Goal: Task Accomplishment & Management: Manage account settings

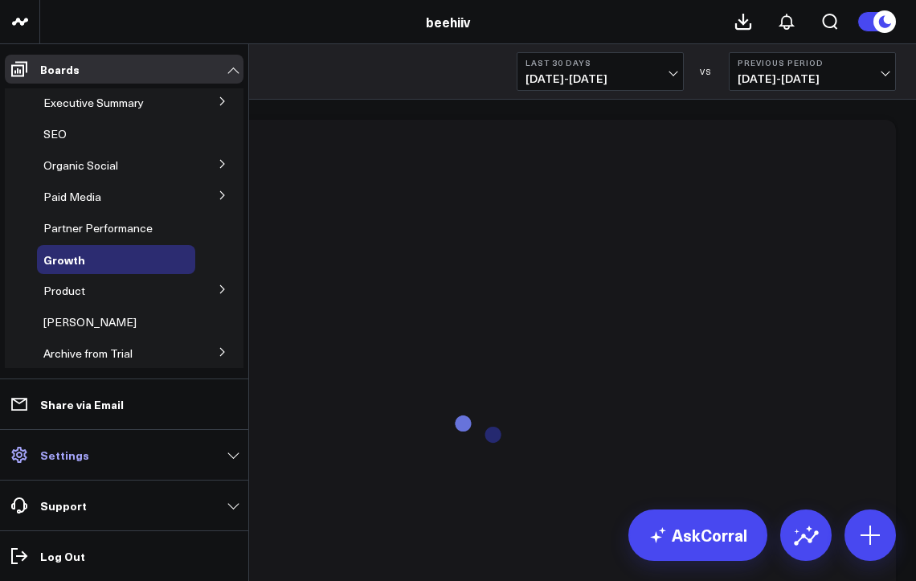
click at [18, 461] on icon at bounding box center [18, 455] width 15 height 16
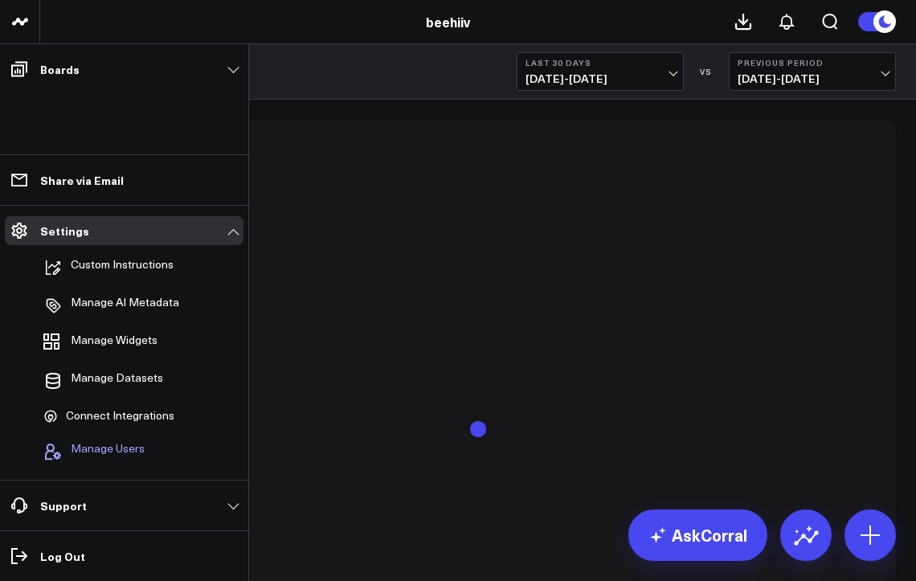
click at [100, 440] on button "Manage Users" at bounding box center [91, 451] width 108 height 35
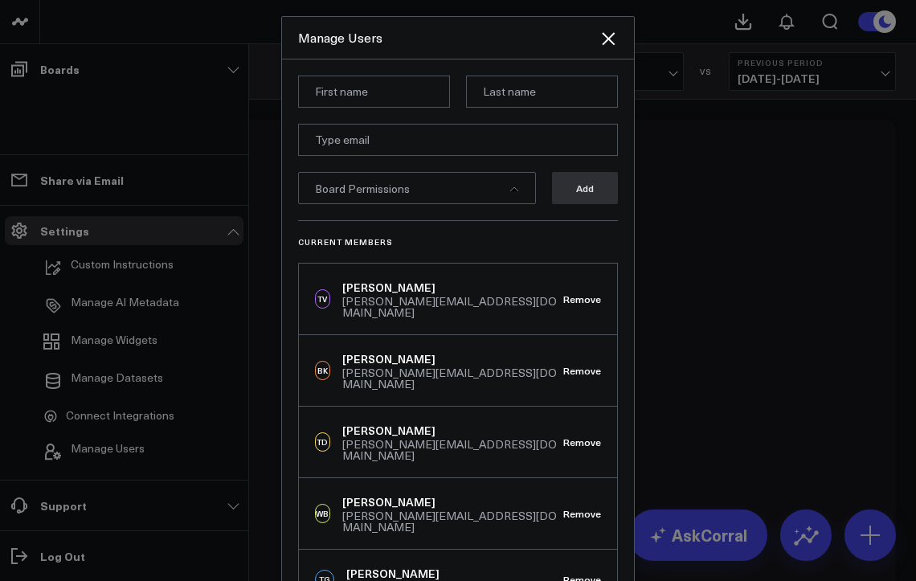
click at [626, 309] on div "Board Permissions Add Current Members TV [PERSON_NAME] [PERSON_NAME][EMAIL_ADDR…" at bounding box center [458, 337] width 352 height 557
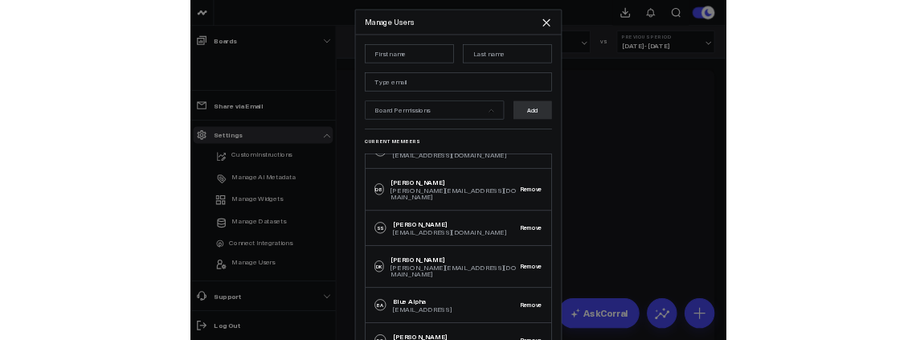
scroll to position [387, 0]
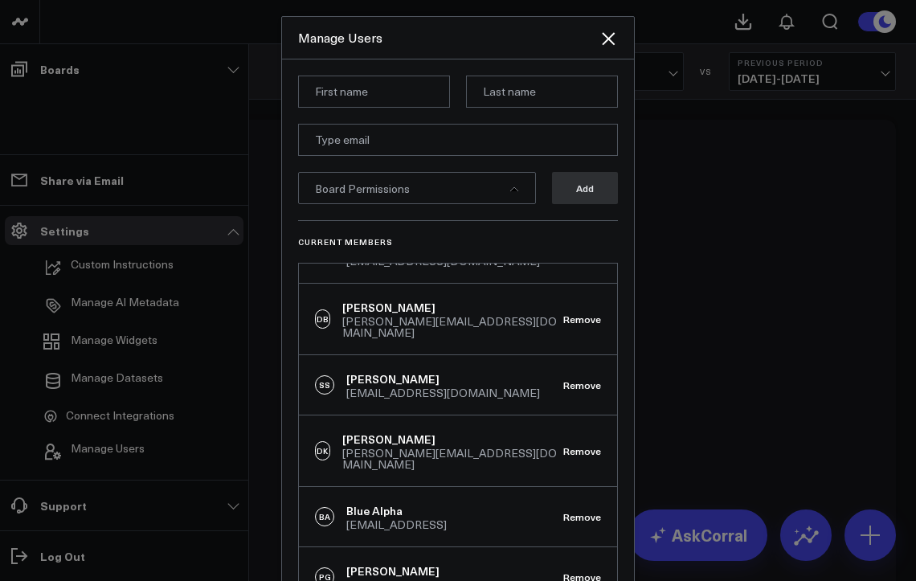
click at [670, 338] on div at bounding box center [458, 290] width 916 height 581
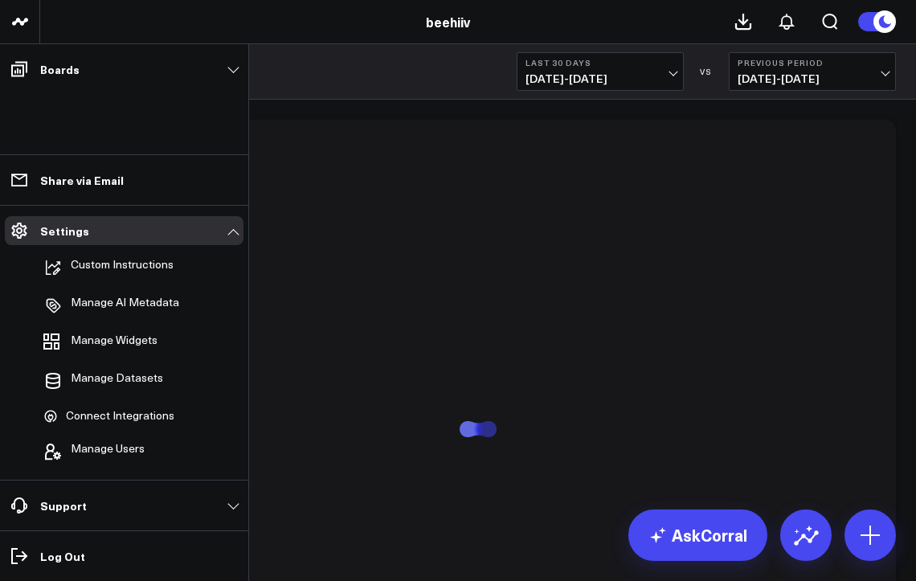
click at [876, 32] on icon at bounding box center [887, 21] width 29 height 29
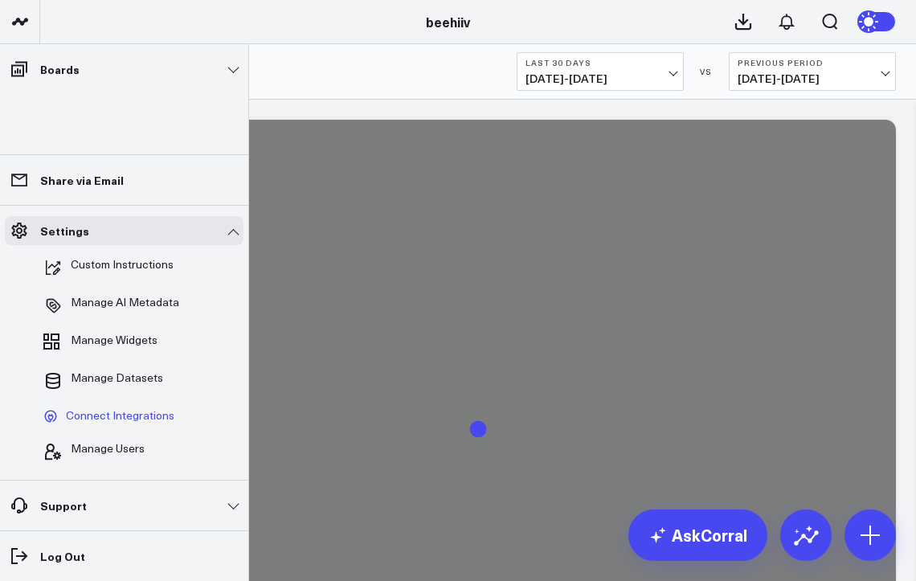
click at [116, 412] on span "Connect Integrations" at bounding box center [120, 416] width 109 height 14
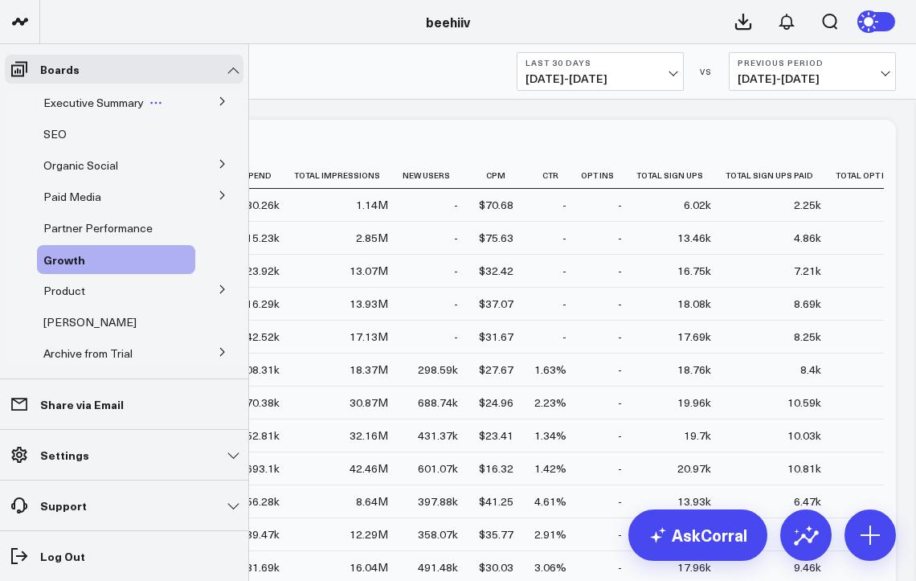
click at [73, 113] on div "Executive Summary" at bounding box center [116, 102] width 158 height 29
click at [77, 105] on span "Executive Summary" at bounding box center [93, 102] width 100 height 15
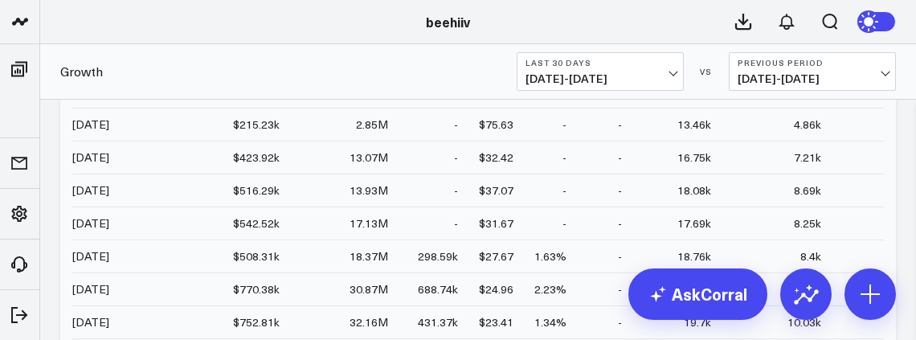
scroll to position [114, 0]
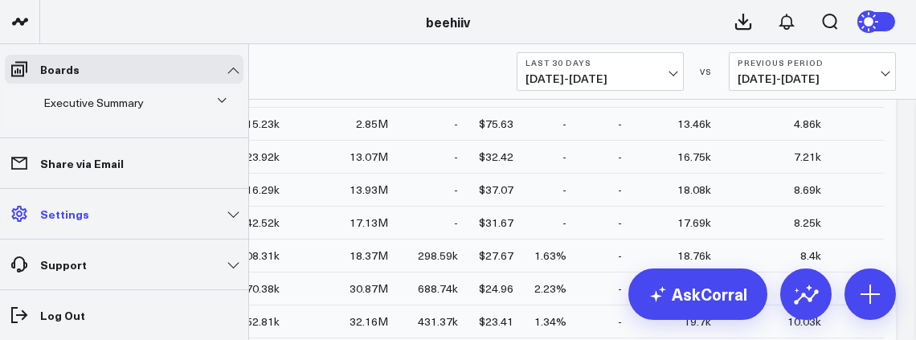
click at [119, 224] on link "Settings" at bounding box center [124, 213] width 239 height 29
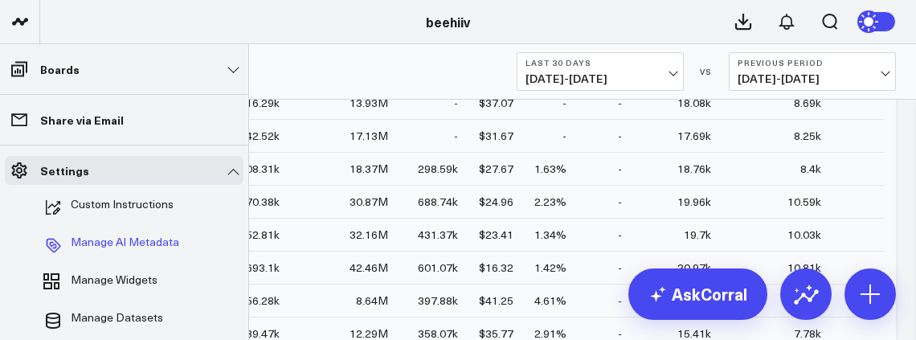
scroll to position [211, 0]
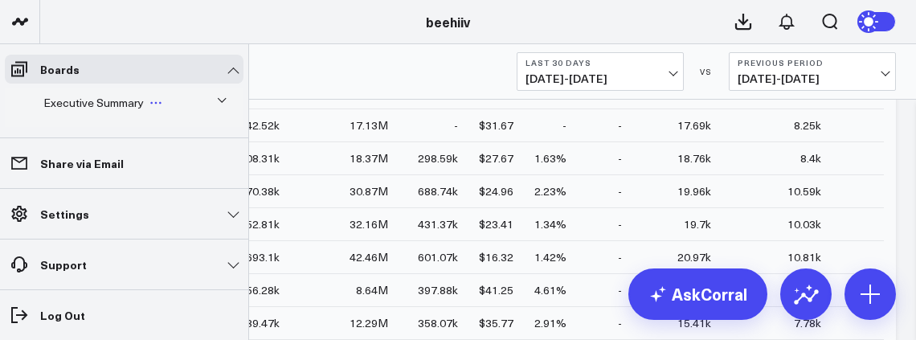
click at [175, 102] on div "Executive Summary" at bounding box center [116, 102] width 158 height 29
click at [217, 102] on icon at bounding box center [222, 101] width 10 height 10
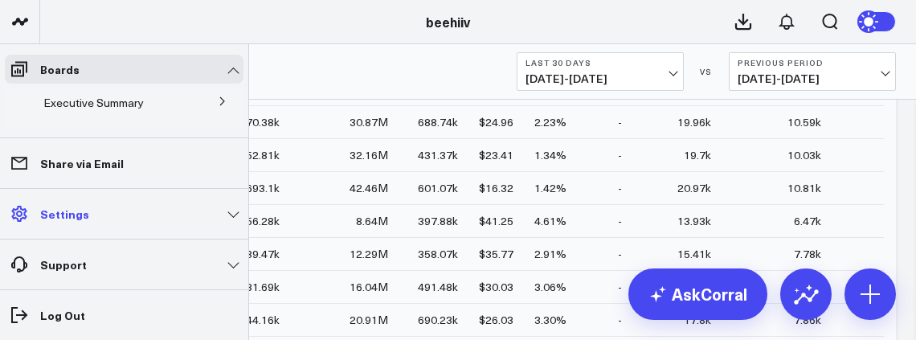
click at [193, 204] on link "Settings" at bounding box center [124, 213] width 239 height 29
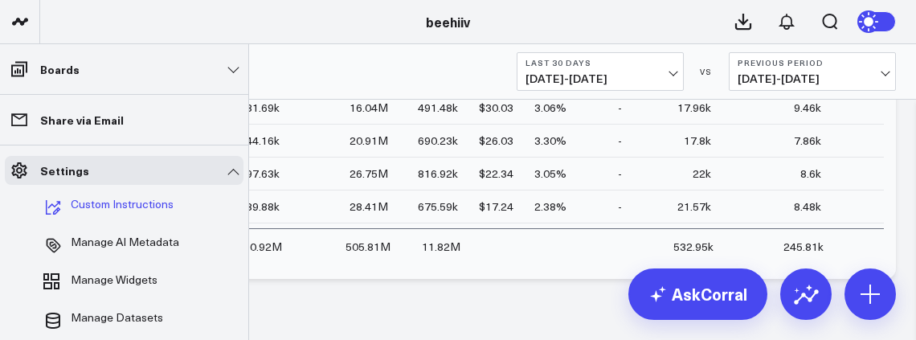
scroll to position [503, 0]
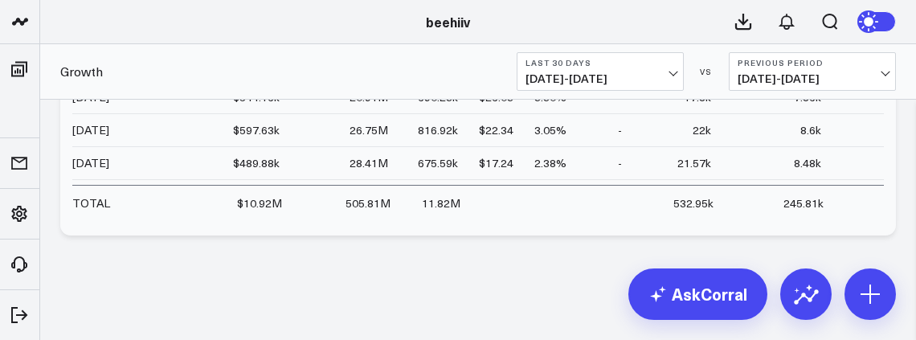
click at [632, 23] on div "beehiiv" at bounding box center [448, 22] width 896 height 18
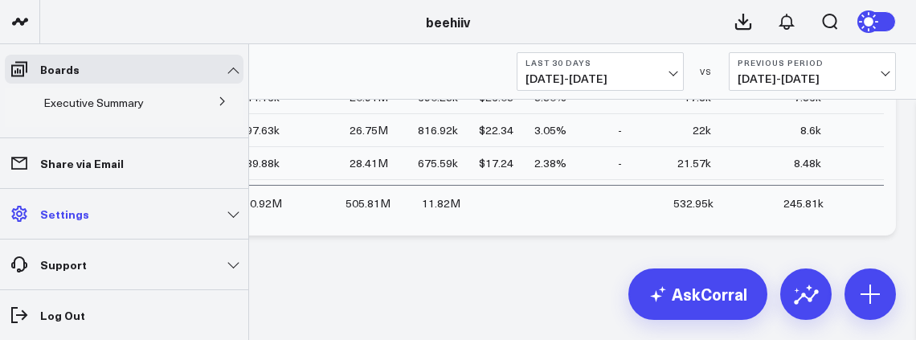
click at [72, 227] on link "Settings" at bounding box center [124, 213] width 239 height 29
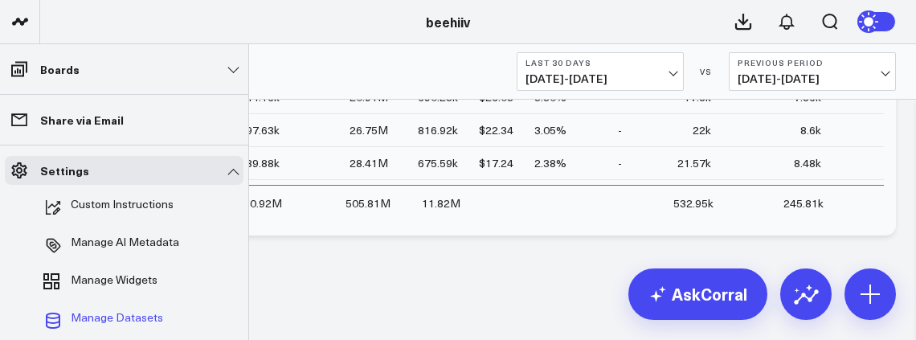
click at [117, 314] on span "Manage Datasets" at bounding box center [117, 320] width 92 height 19
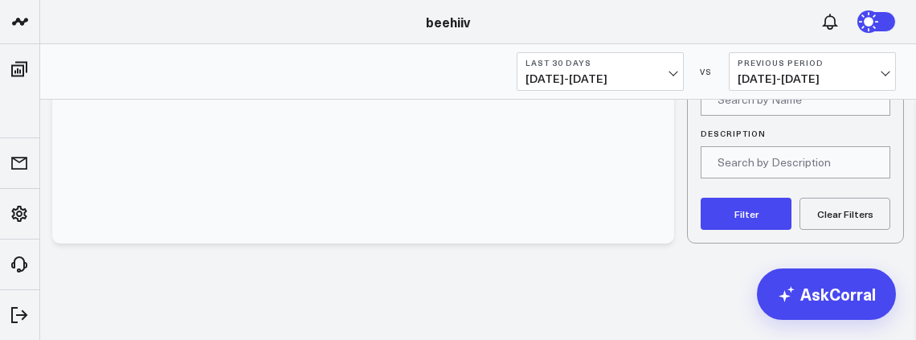
scroll to position [149, 0]
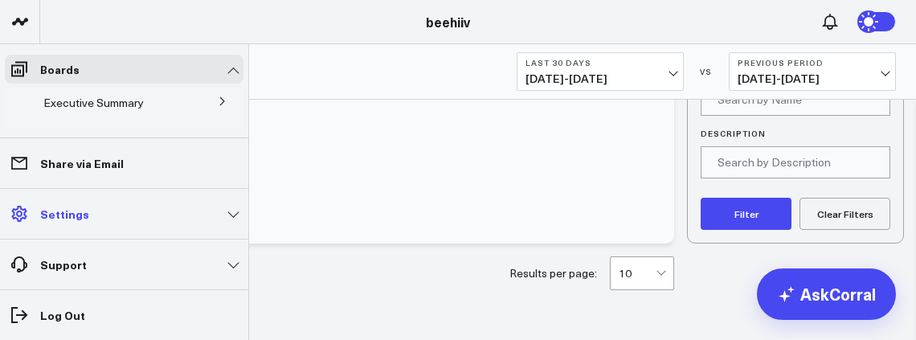
click at [92, 219] on link "Settings" at bounding box center [124, 213] width 239 height 29
click at [57, 76] on link "Boards" at bounding box center [124, 69] width 239 height 29
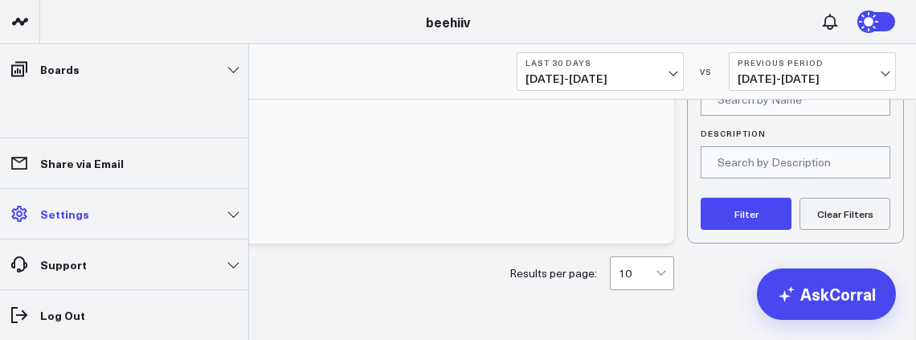
click at [60, 204] on link "Settings" at bounding box center [124, 213] width 239 height 29
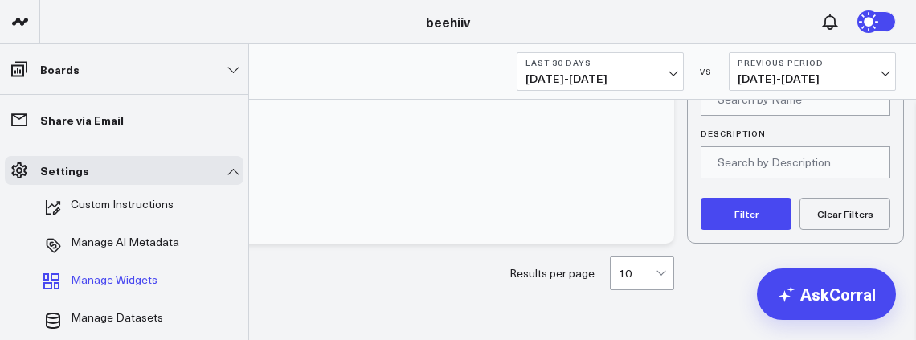
click at [107, 281] on span "Manage Widgets" at bounding box center [114, 282] width 87 height 19
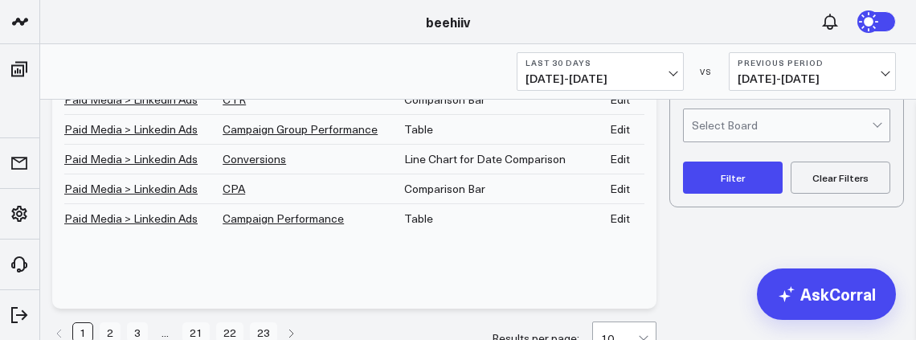
scroll to position [216, 0]
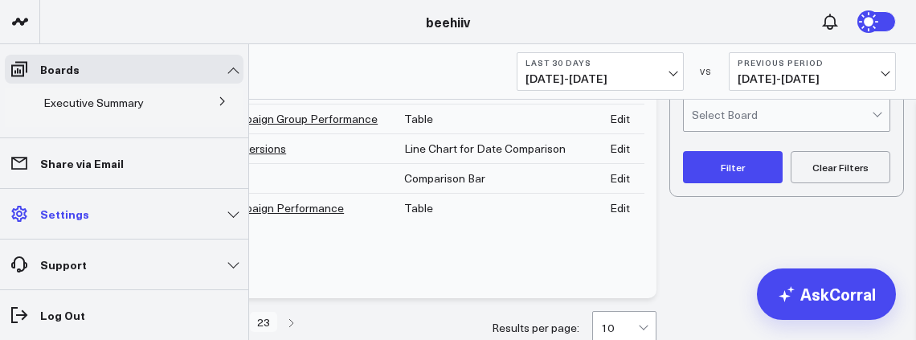
click at [154, 214] on link "Settings" at bounding box center [124, 213] width 239 height 29
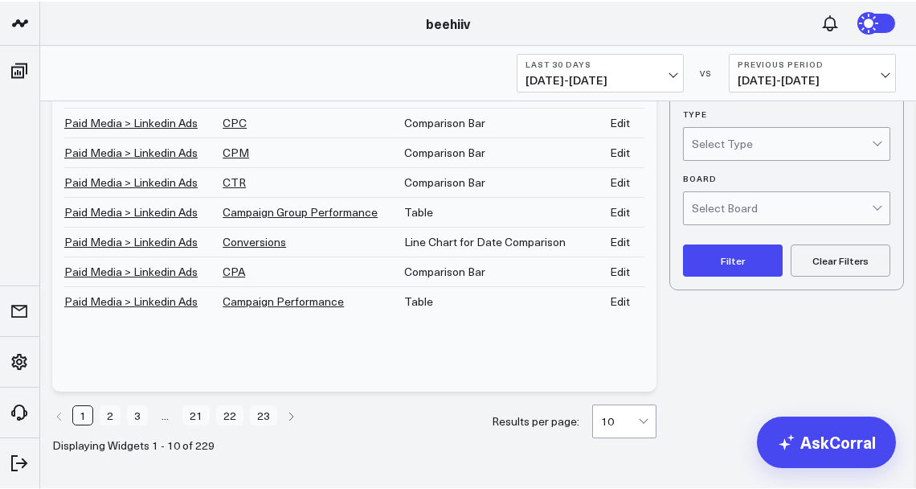
scroll to position [122, 0]
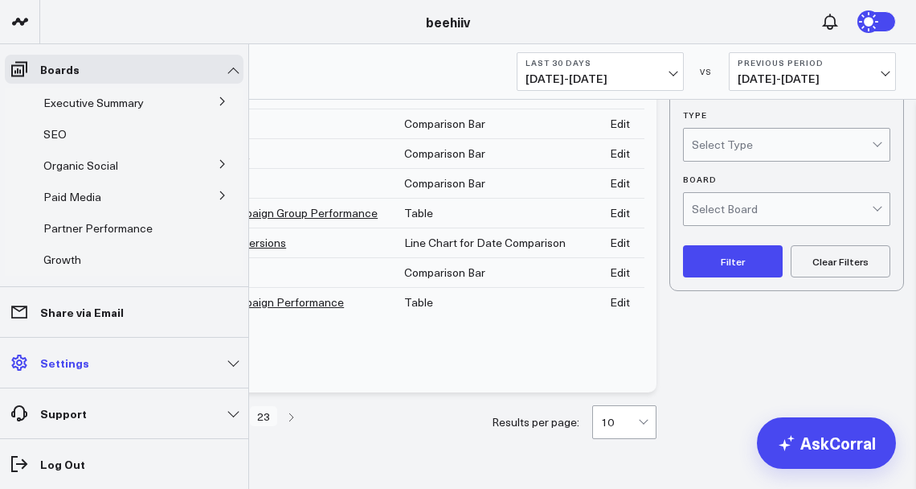
click at [32, 355] on span at bounding box center [19, 362] width 29 height 29
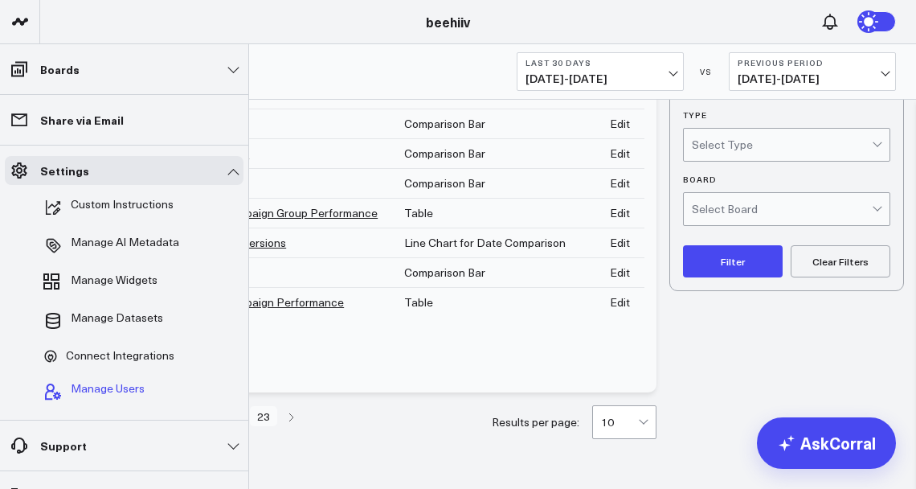
click at [130, 378] on button "Manage Users" at bounding box center [91, 391] width 108 height 35
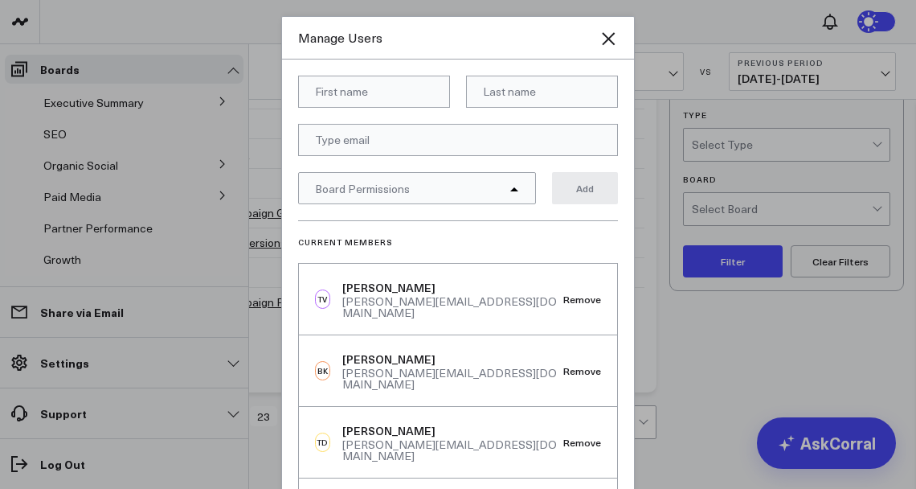
click at [618, 35] on div "Manage Users" at bounding box center [458, 38] width 352 height 43
click at [608, 37] on icon "Close" at bounding box center [608, 38] width 13 height 13
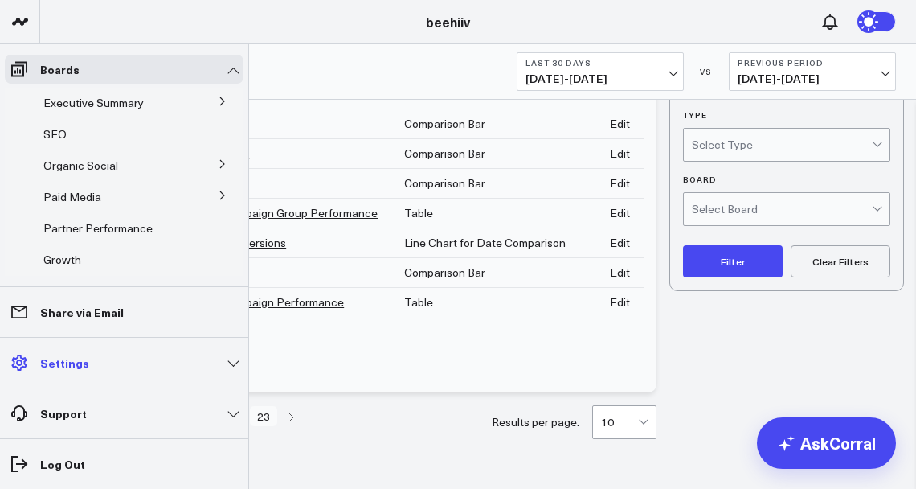
click at [119, 365] on link "Settings" at bounding box center [124, 362] width 239 height 29
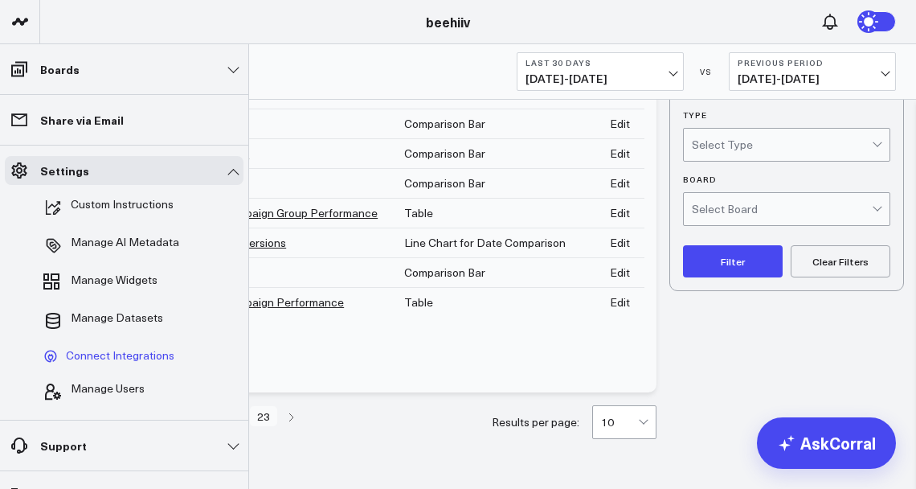
click at [115, 353] on span "Connect Integrations" at bounding box center [120, 356] width 109 height 14
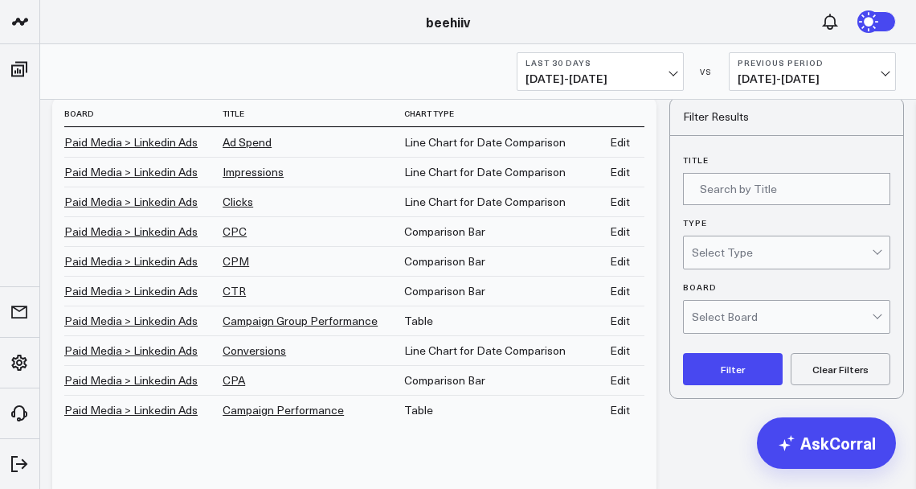
scroll to position [0, 0]
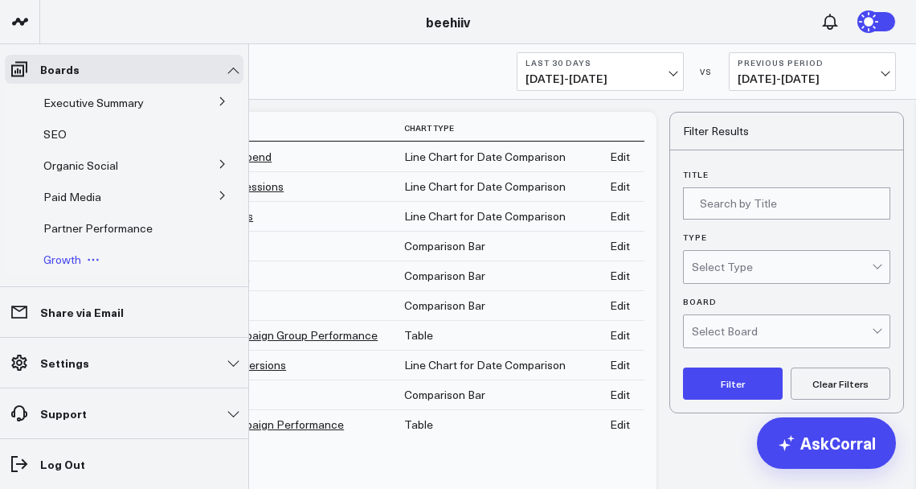
click at [50, 258] on span "Growth" at bounding box center [62, 259] width 38 height 15
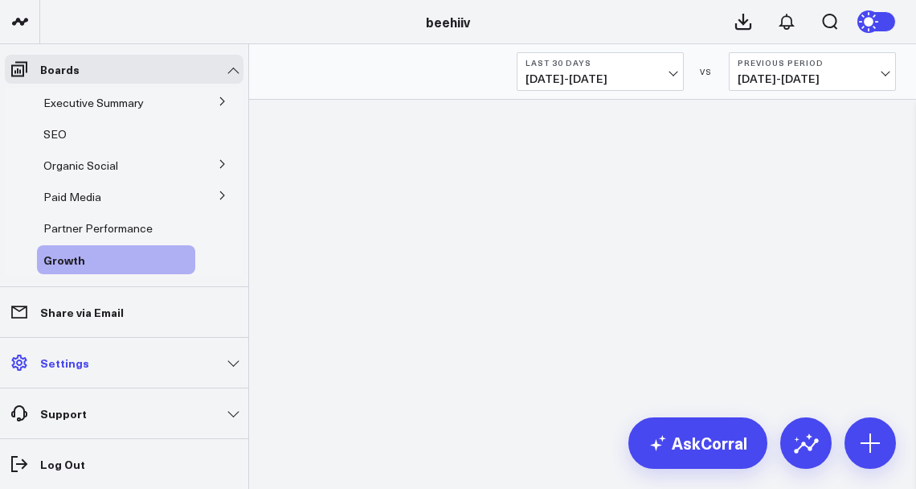
click at [88, 358] on link "Settings" at bounding box center [124, 362] width 239 height 29
click at [23, 360] on icon at bounding box center [19, 362] width 19 height 19
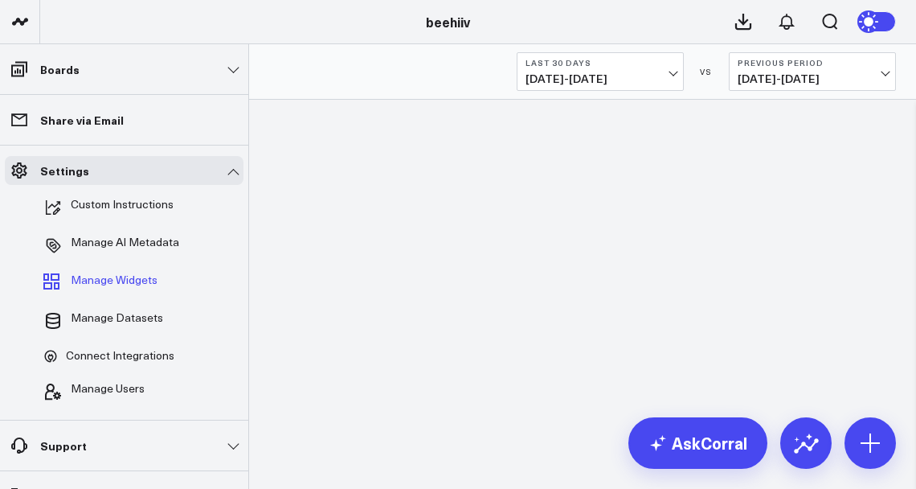
click at [137, 281] on span "Manage Widgets" at bounding box center [114, 282] width 87 height 19
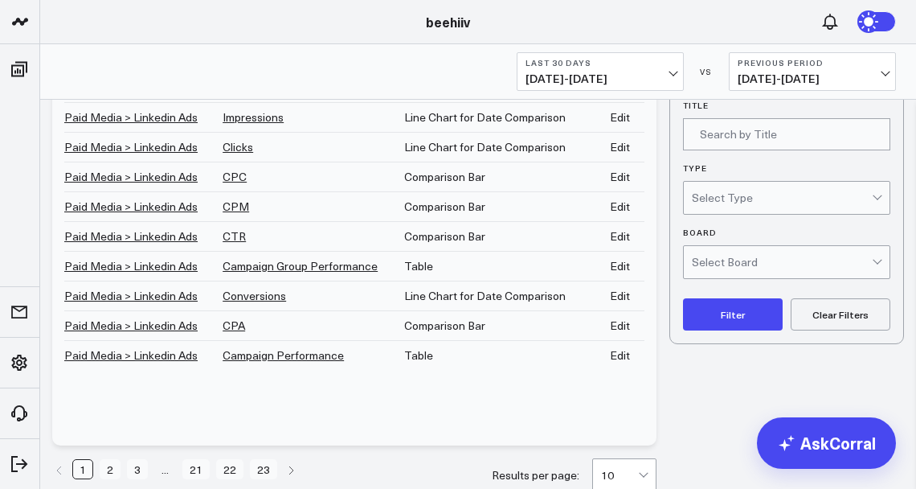
scroll to position [122, 0]
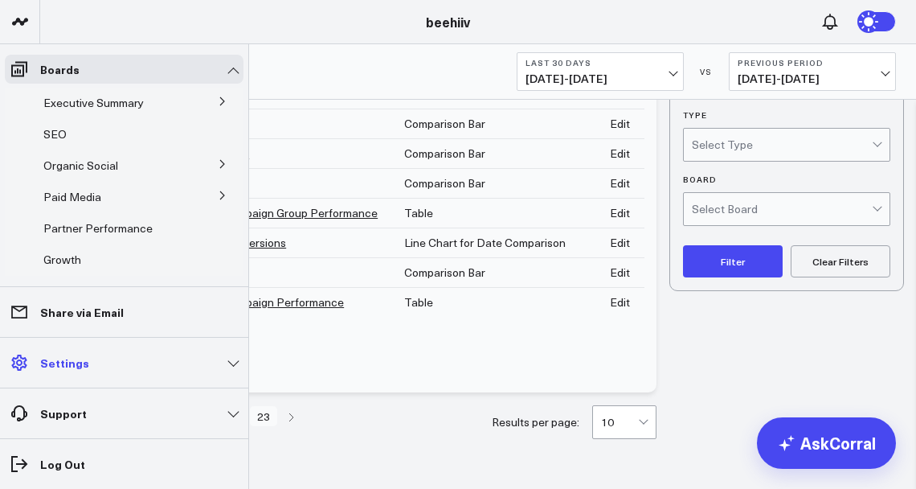
click at [217, 362] on link "Settings" at bounding box center [124, 362] width 239 height 29
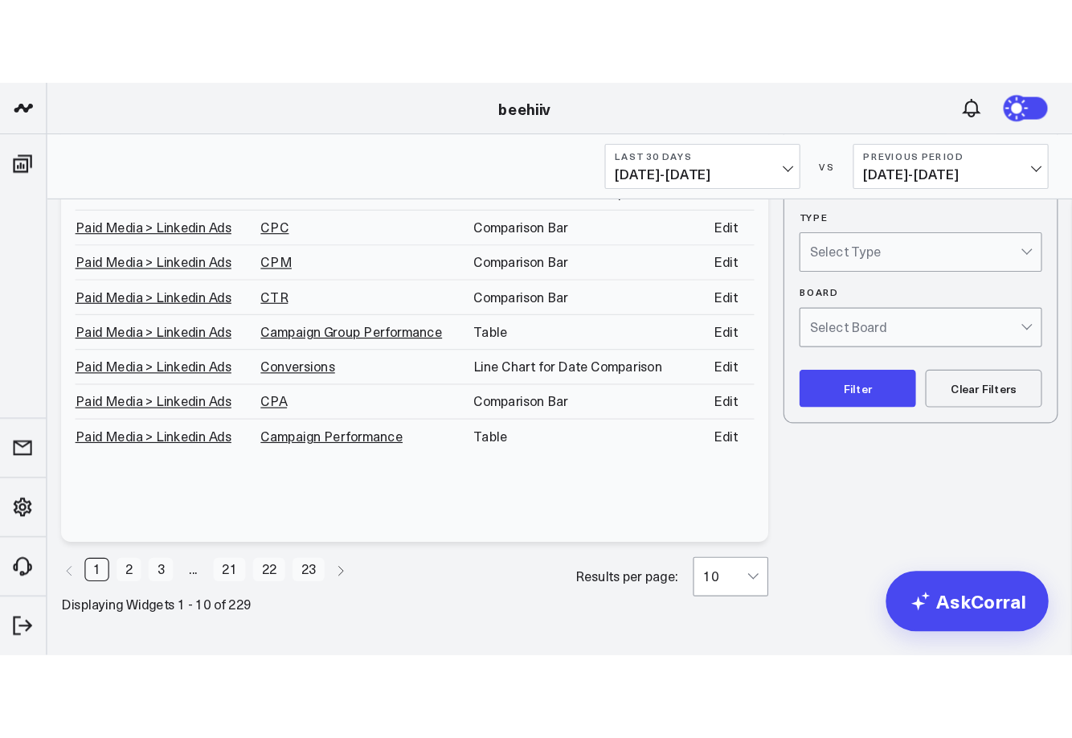
scroll to position [0, 0]
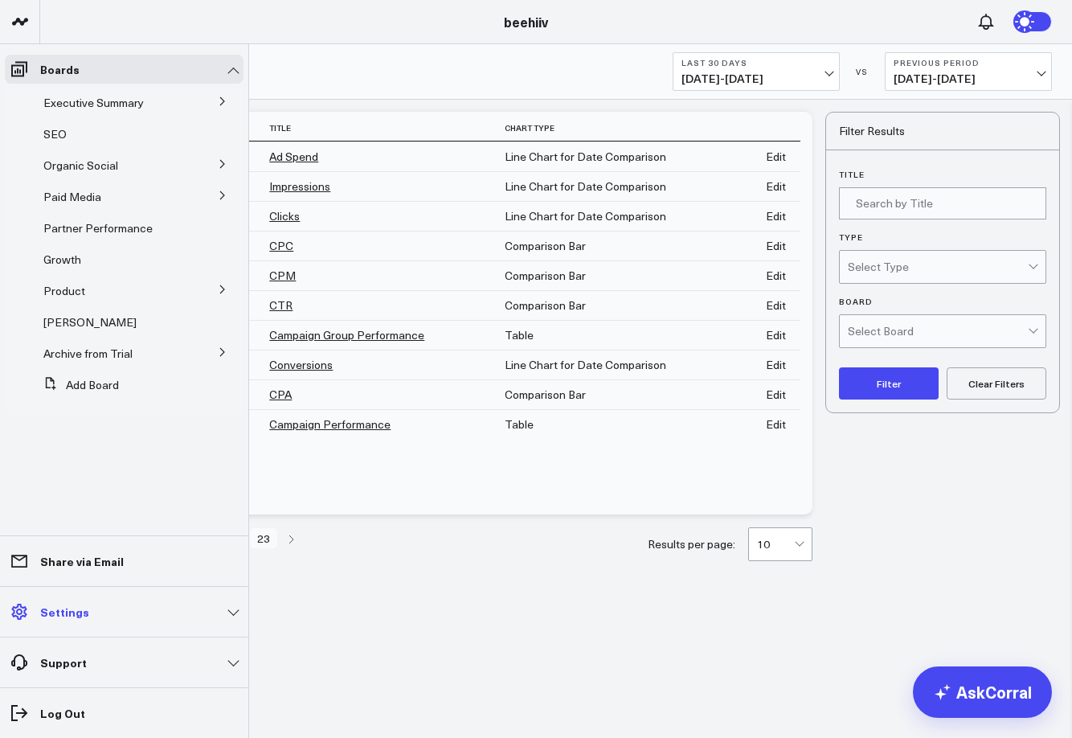
click at [75, 580] on p "Settings" at bounding box center [64, 611] width 49 height 13
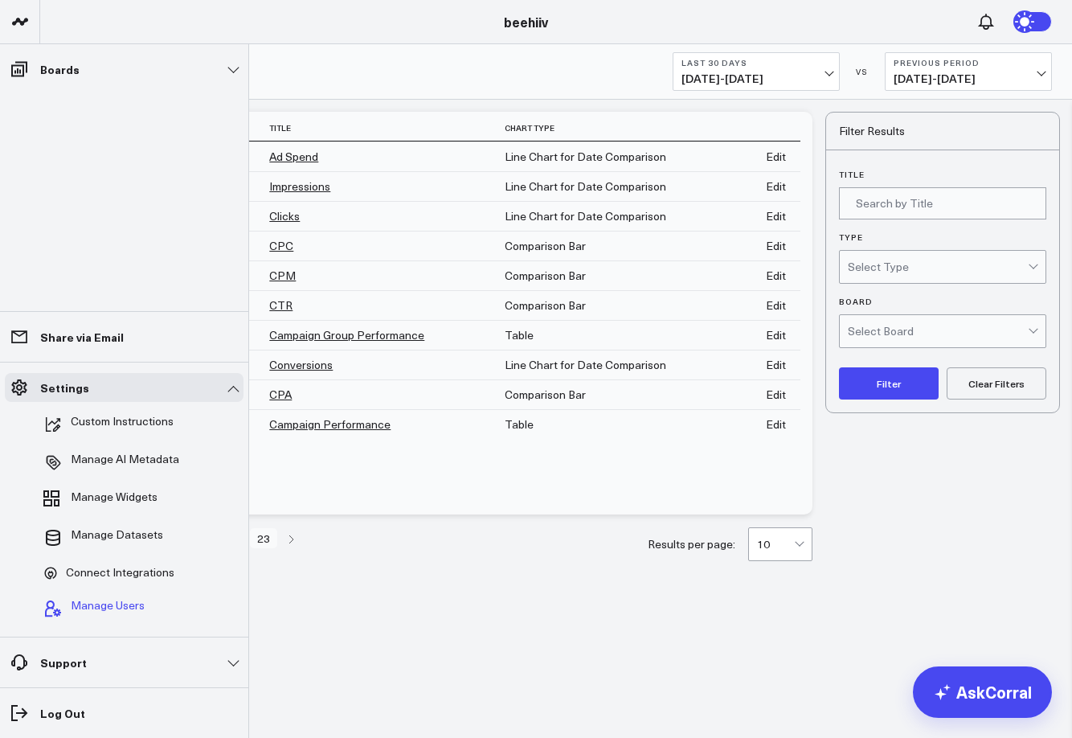
click at [122, 580] on span "Manage Users" at bounding box center [108, 608] width 74 height 19
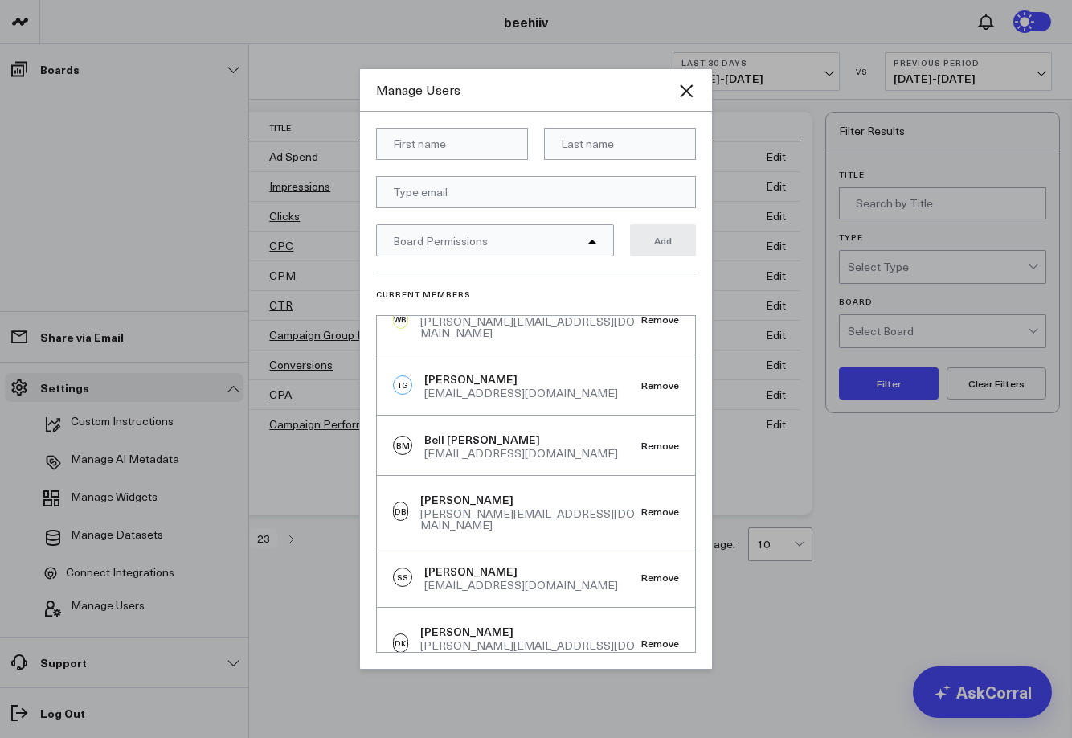
scroll to position [250, 0]
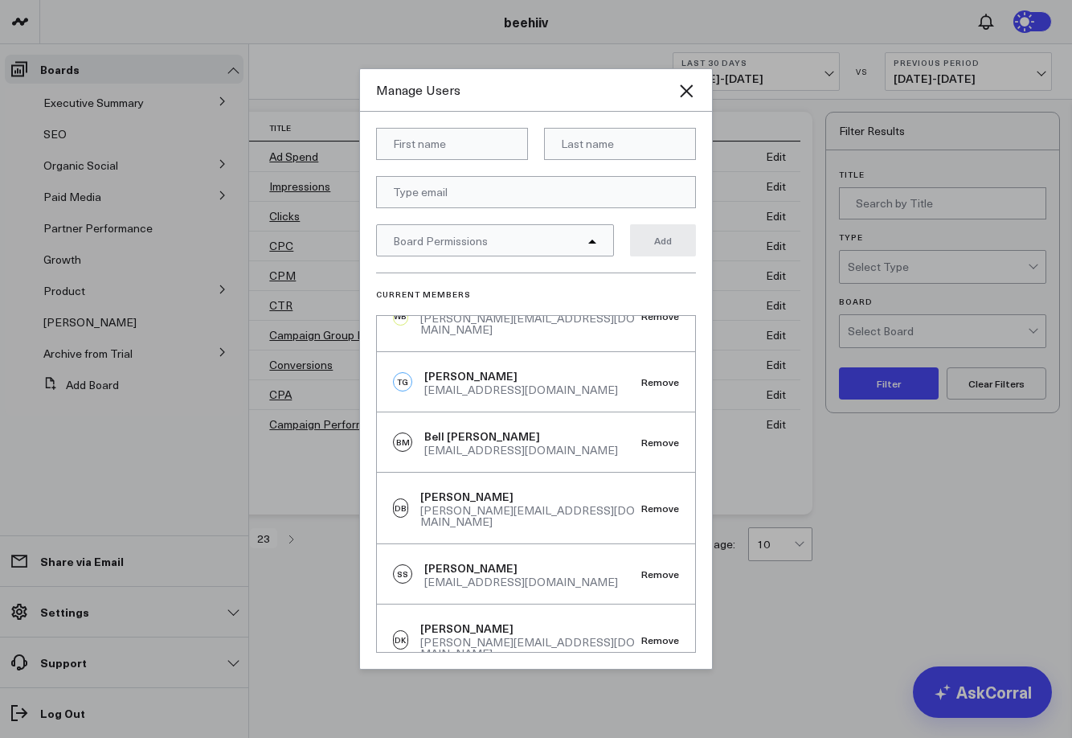
click at [276, 480] on div at bounding box center [536, 369] width 1072 height 738
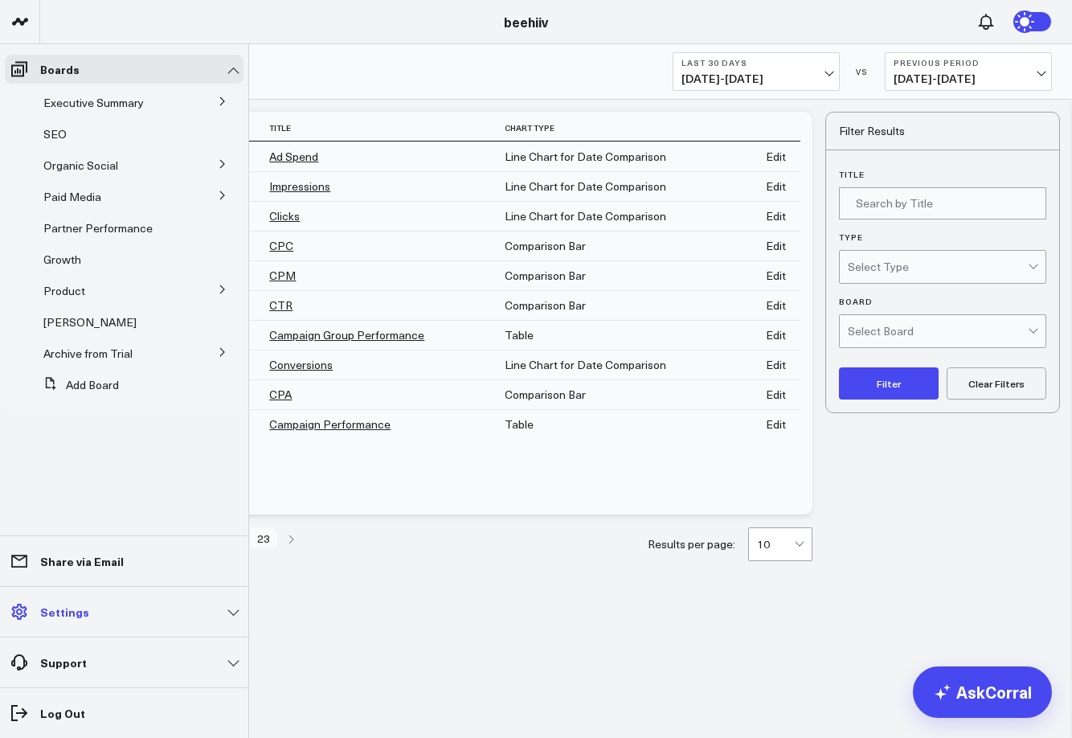
click at [138, 580] on link "Settings" at bounding box center [124, 611] width 239 height 29
click at [23, 580] on span at bounding box center [19, 611] width 29 height 29
click at [167, 580] on link "Settings" at bounding box center [124, 611] width 239 height 29
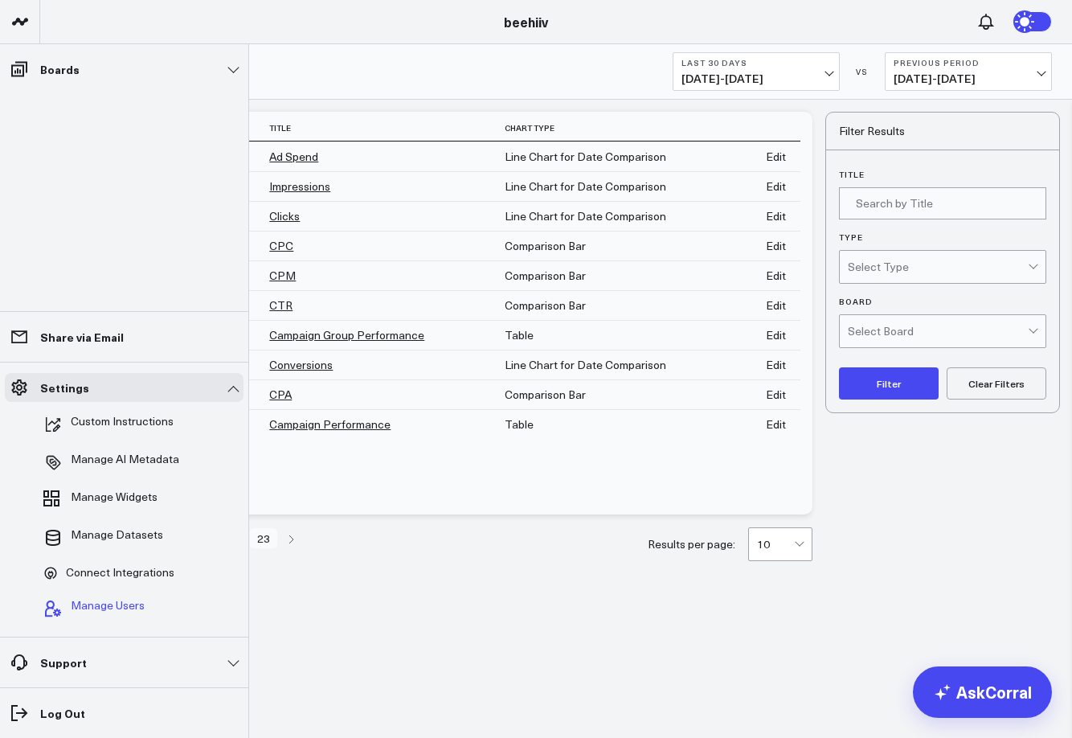
click at [134, 580] on span "Manage Users" at bounding box center [108, 608] width 74 height 19
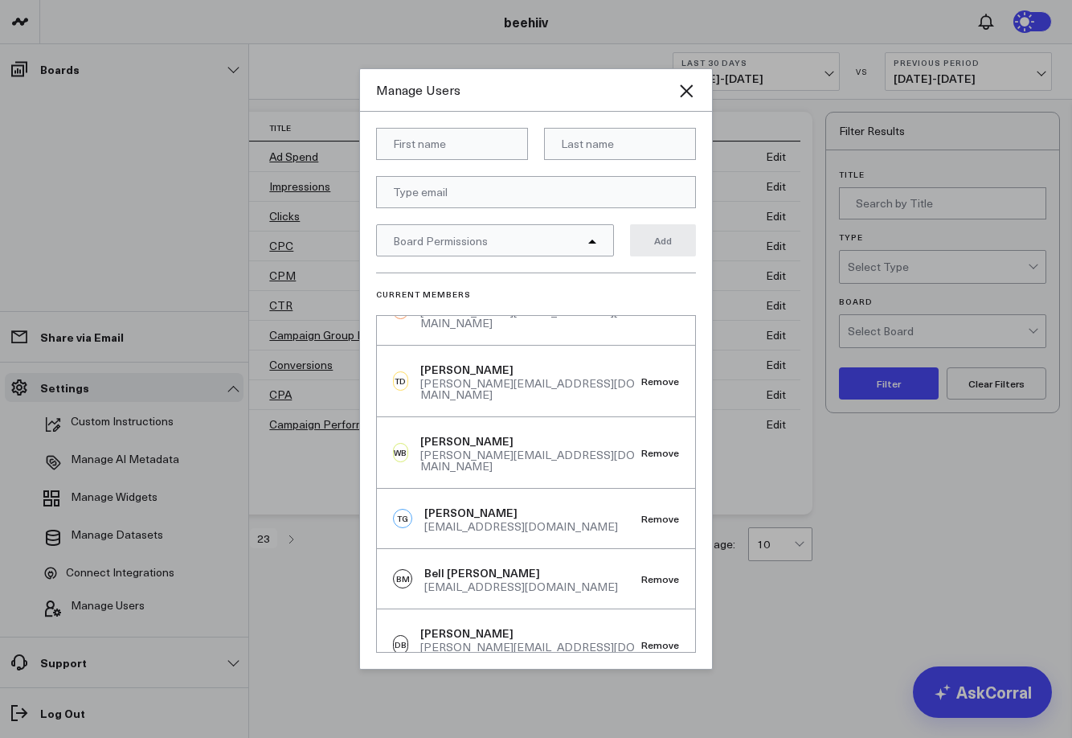
scroll to position [387, 0]
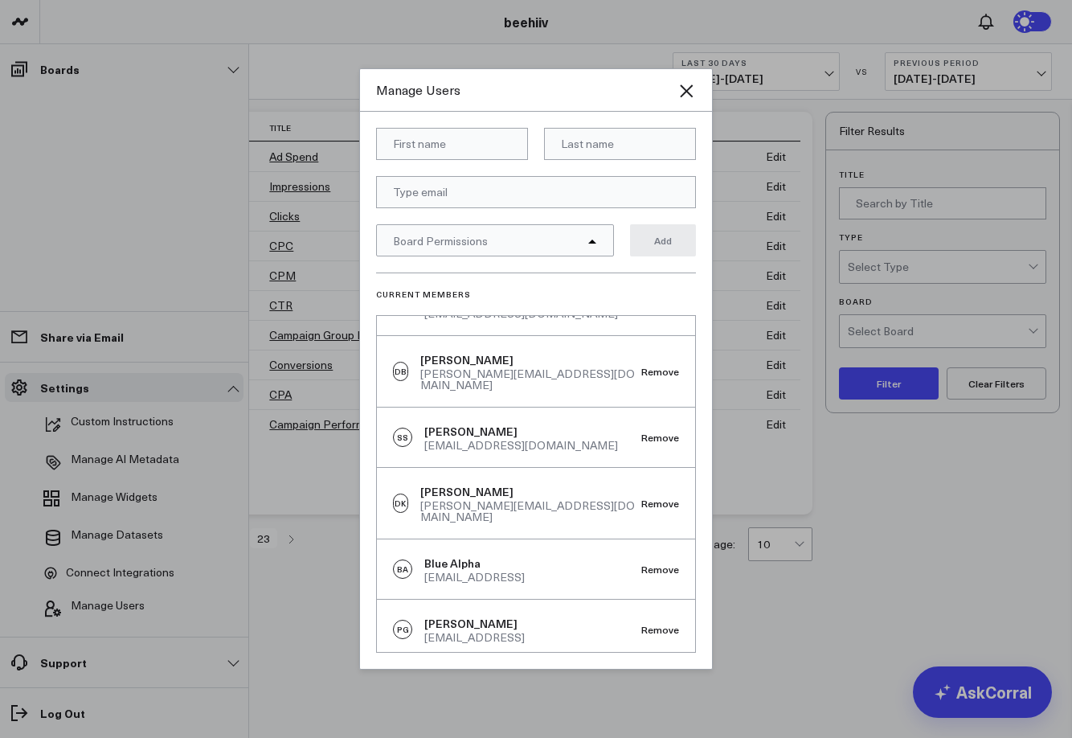
click at [629, 539] on div "BA Blue Alpha [EMAIL_ADDRESS] Remove" at bounding box center [536, 569] width 318 height 60
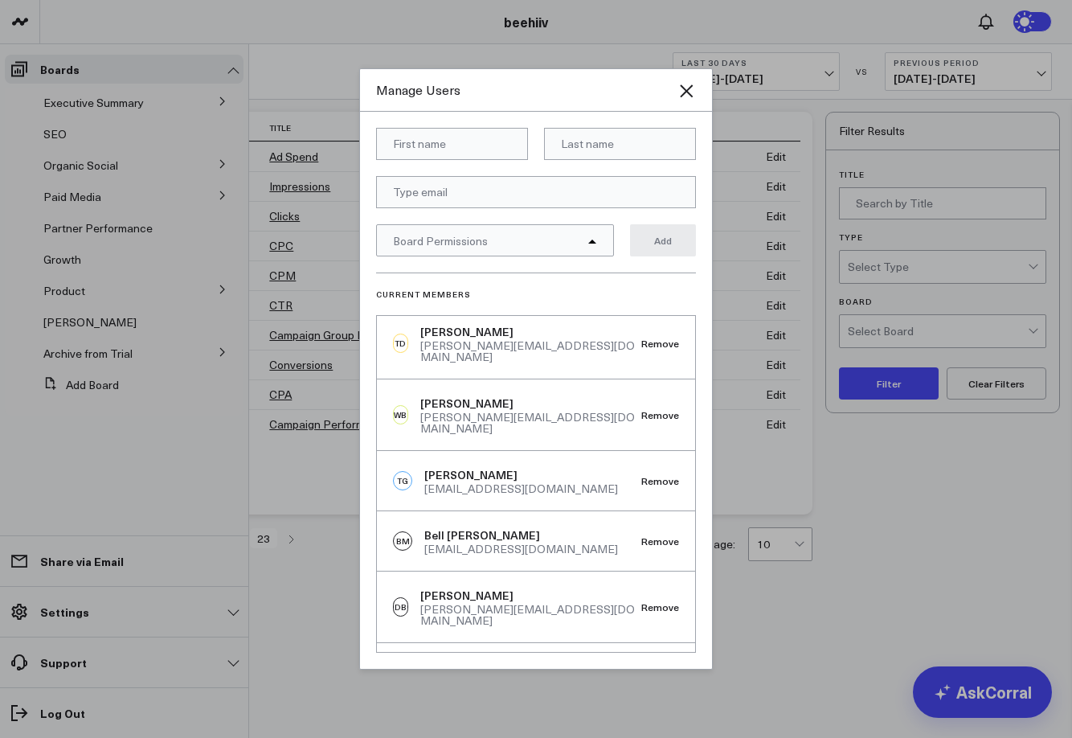
scroll to position [149, 0]
click at [646, 538] on button "Remove" at bounding box center [661, 543] width 38 height 11
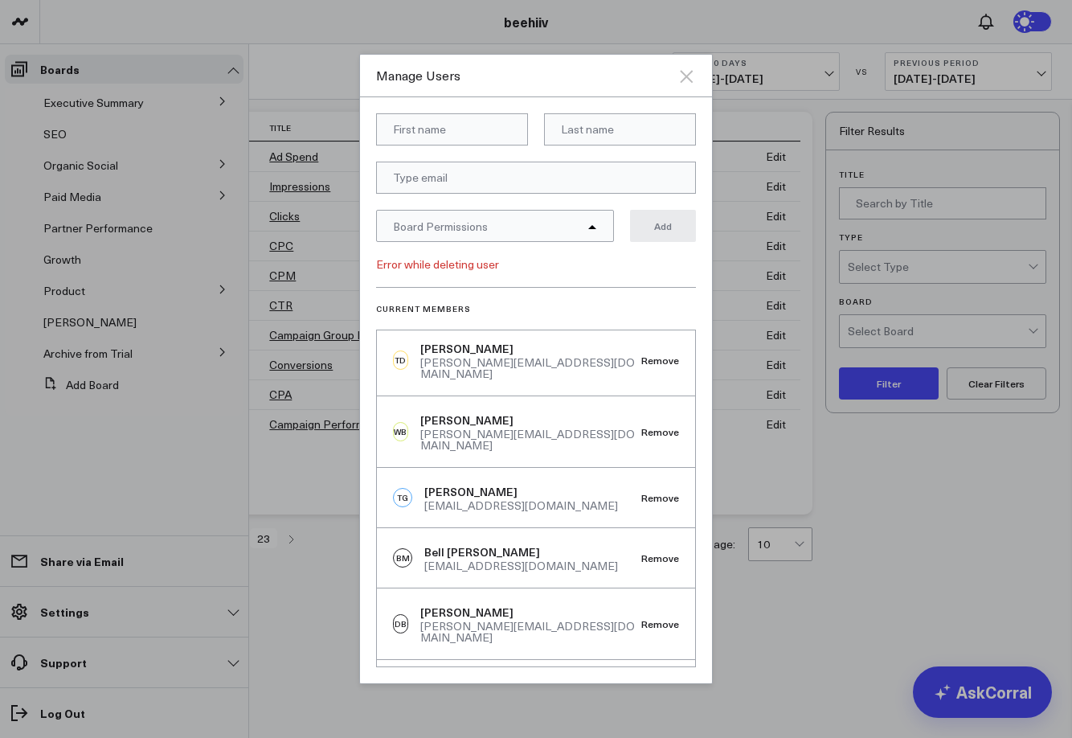
click at [690, 70] on icon "Close" at bounding box center [686, 76] width 19 height 19
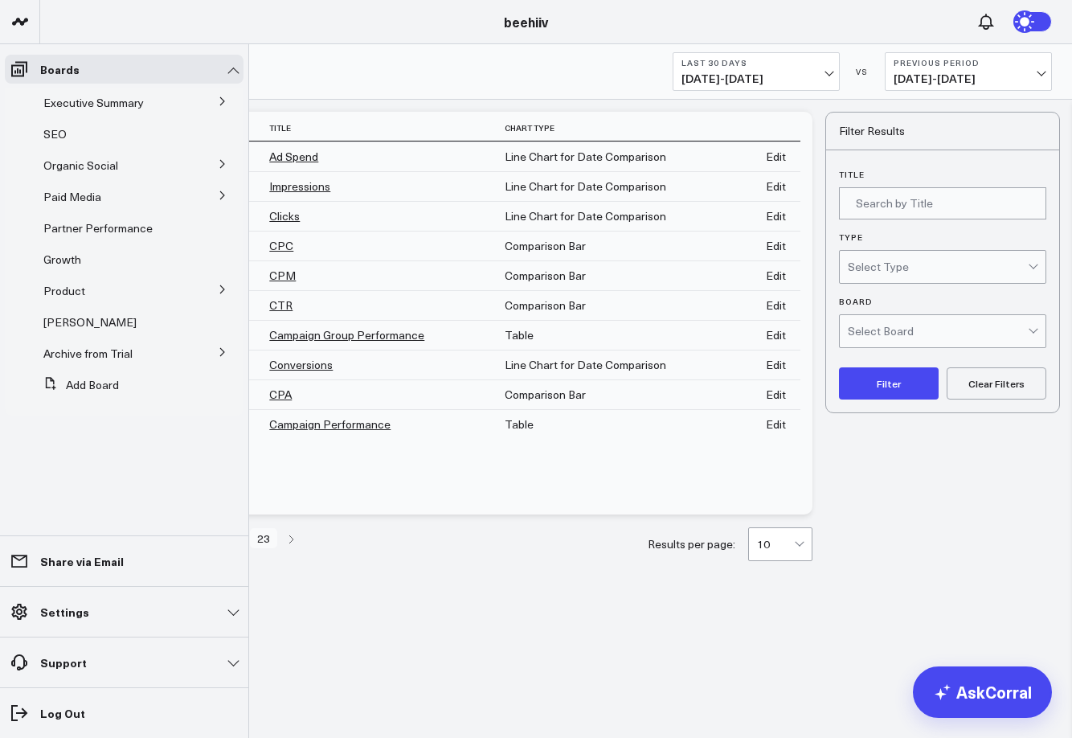
click at [88, 580] on li "Settings Custom Instructions Manage AI Metadata Manage Widgets Manage Datasets …" at bounding box center [124, 611] width 248 height 51
click at [88, 580] on link "Settings" at bounding box center [124, 611] width 239 height 29
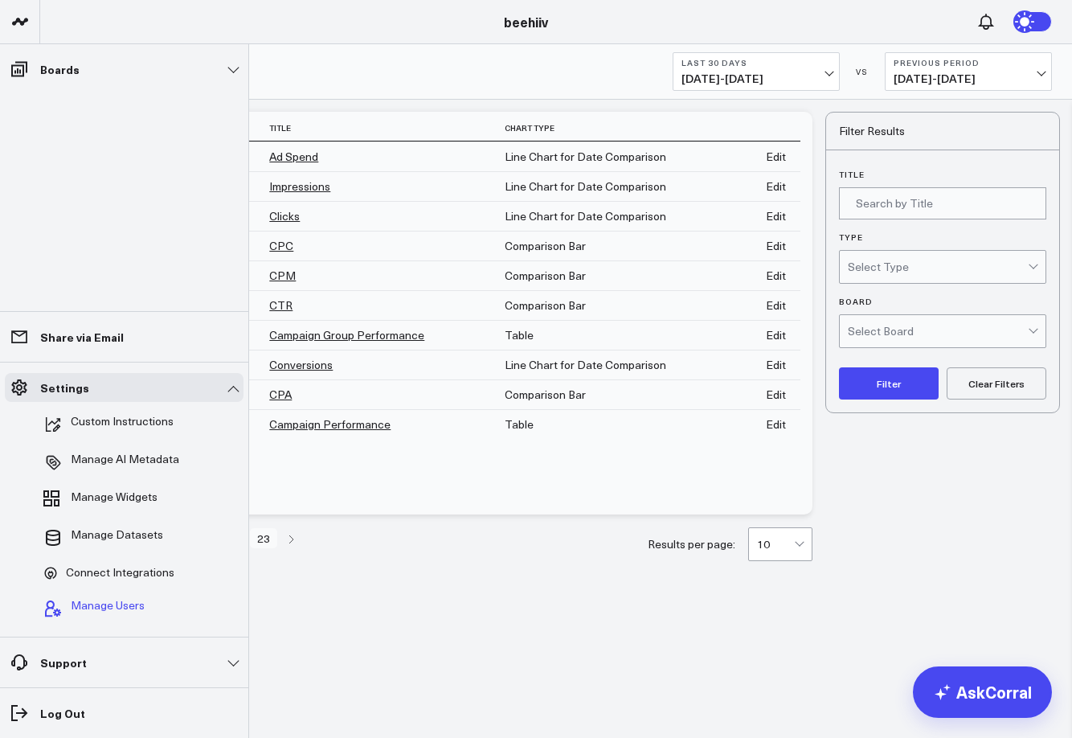
click at [90, 580] on span "Manage Users" at bounding box center [108, 608] width 74 height 19
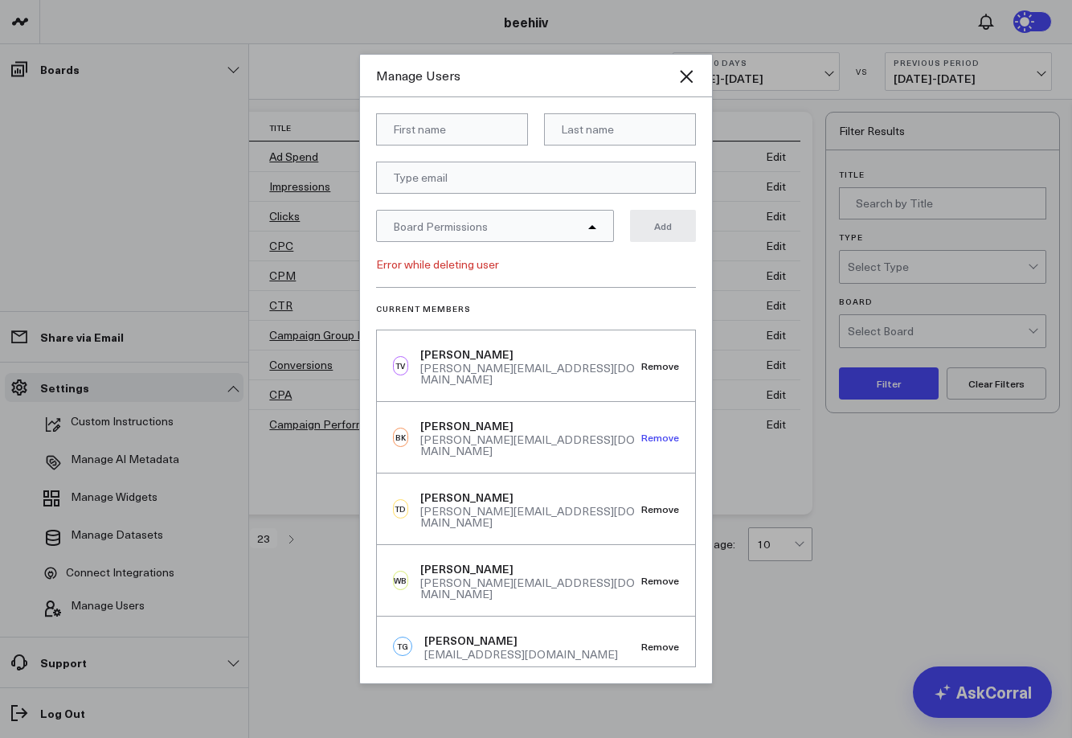
click at [654, 432] on button "Remove" at bounding box center [661, 437] width 38 height 11
click at [555, 473] on div "TD [PERSON_NAME] [PERSON_NAME][EMAIL_ADDRESS][DOMAIN_NAME] Remove" at bounding box center [536, 509] width 318 height 72
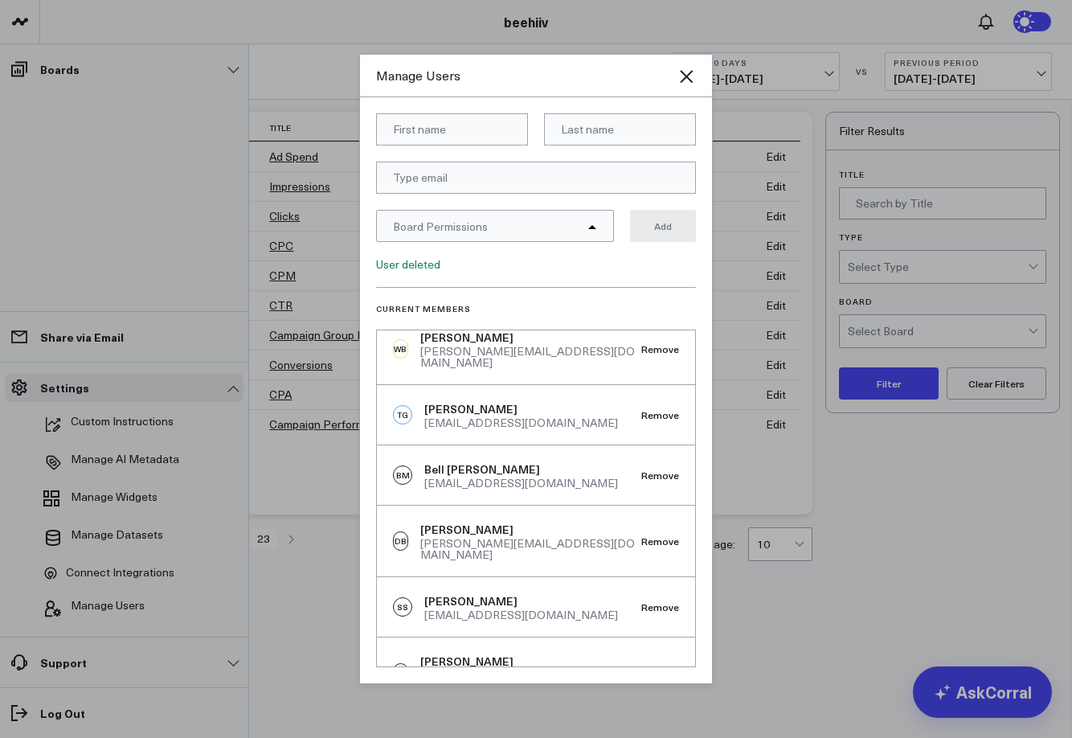
scroll to position [239, 0]
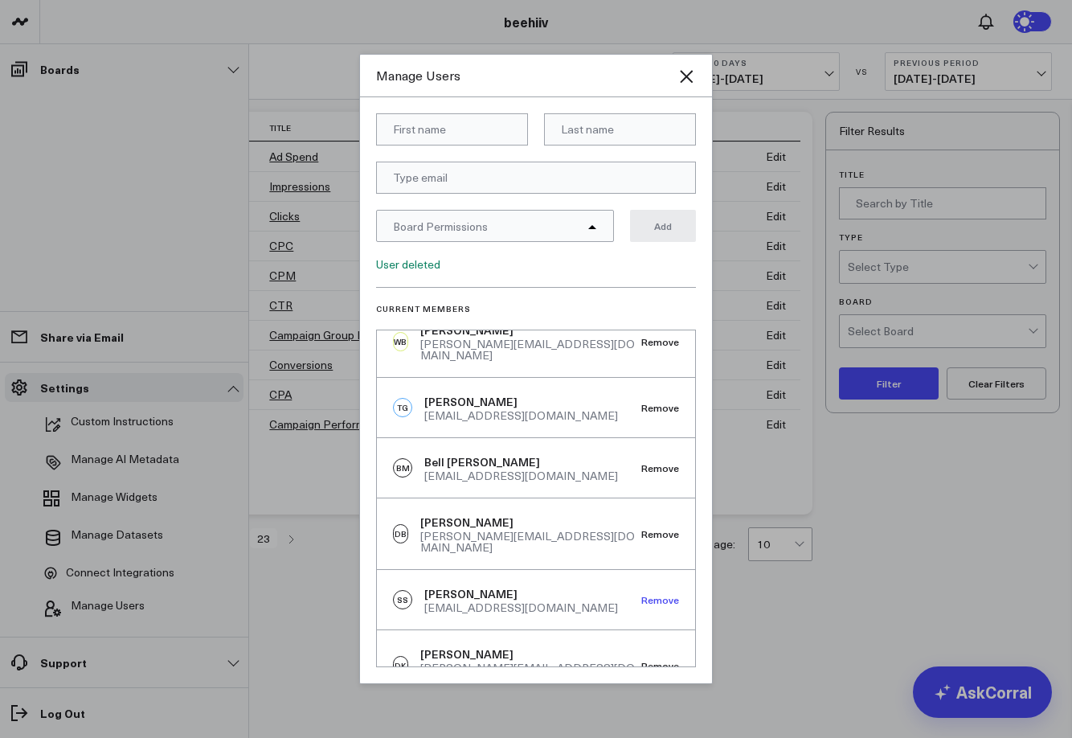
click at [644, 580] on button "Remove" at bounding box center [661, 599] width 38 height 11
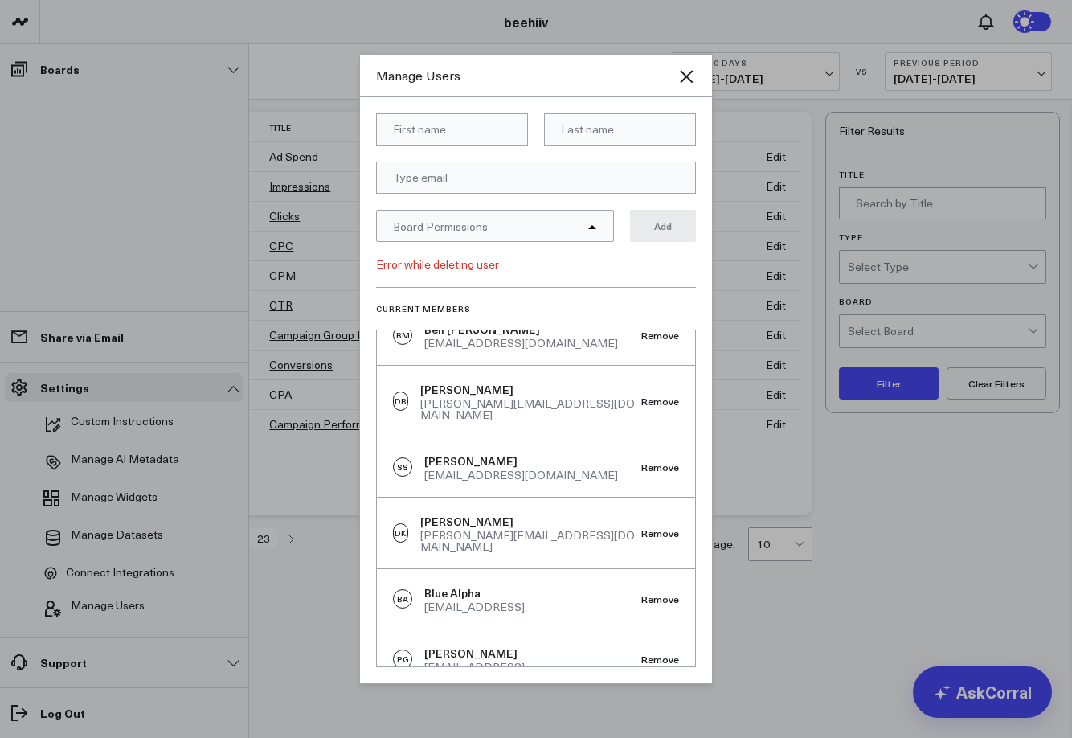
scroll to position [387, 0]
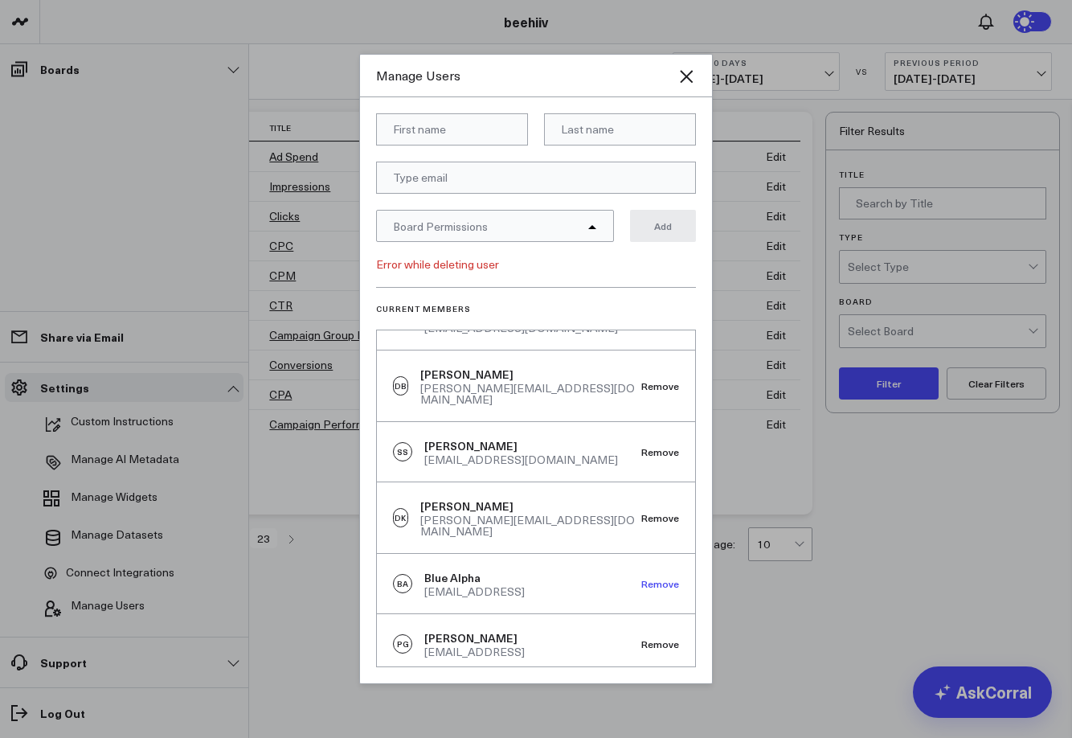
click at [649, 578] on button "Remove" at bounding box center [661, 583] width 38 height 11
click at [653, 580] on button "Remove" at bounding box center [661, 643] width 38 height 11
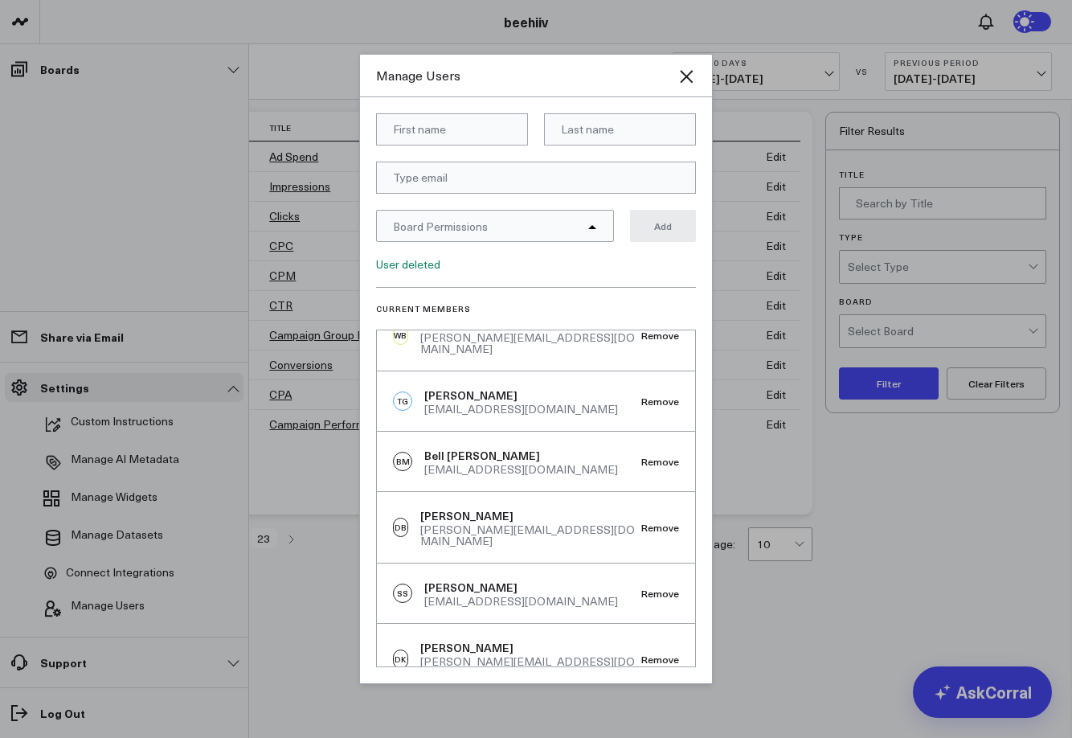
scroll to position [0, 0]
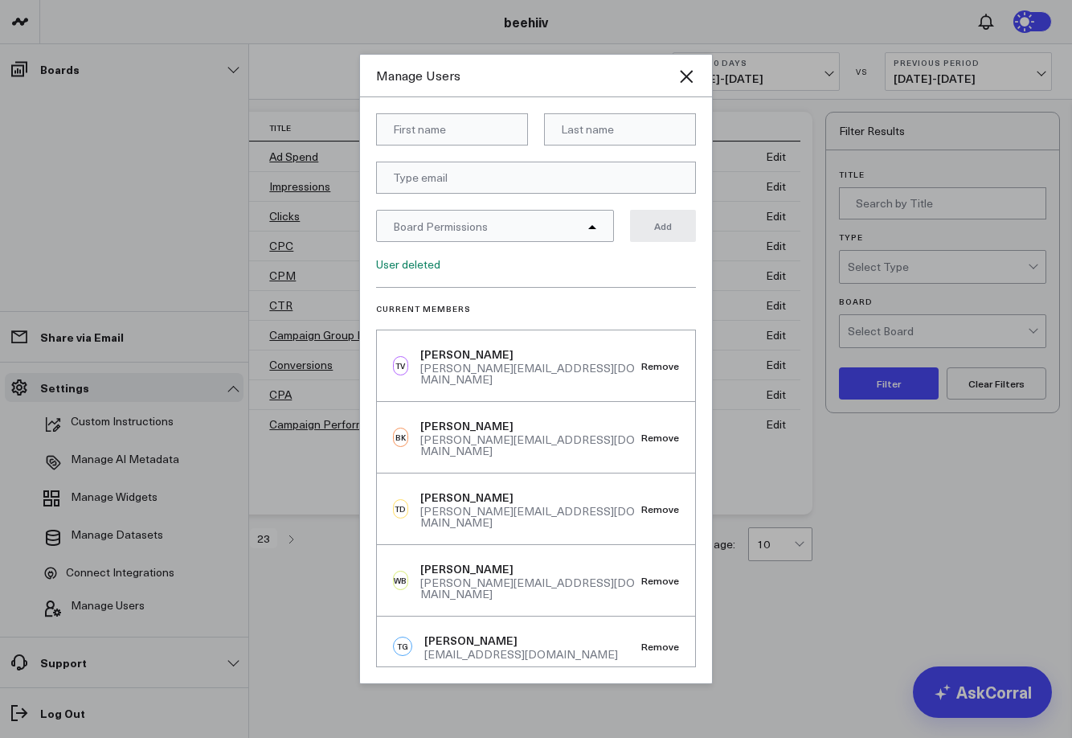
click at [688, 92] on div "Manage Users Board Permissions Add User deleted Current Members TV [PERSON_NAME…" at bounding box center [536, 369] width 354 height 630
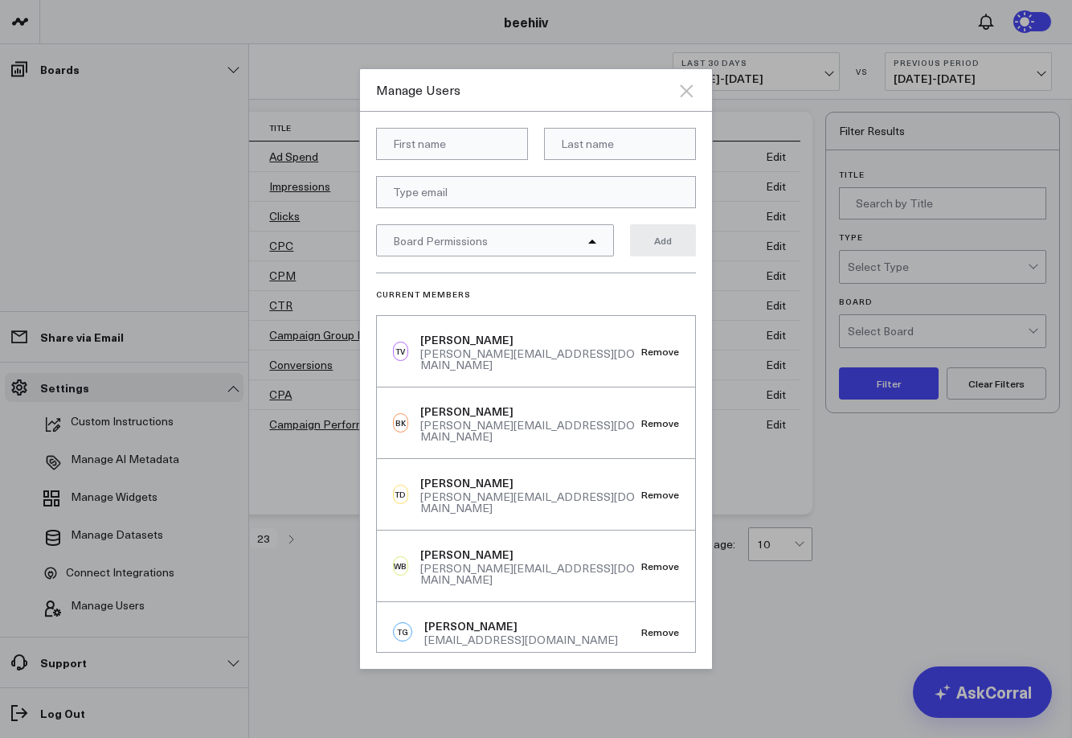
click at [690, 92] on icon "Close" at bounding box center [686, 90] width 13 height 13
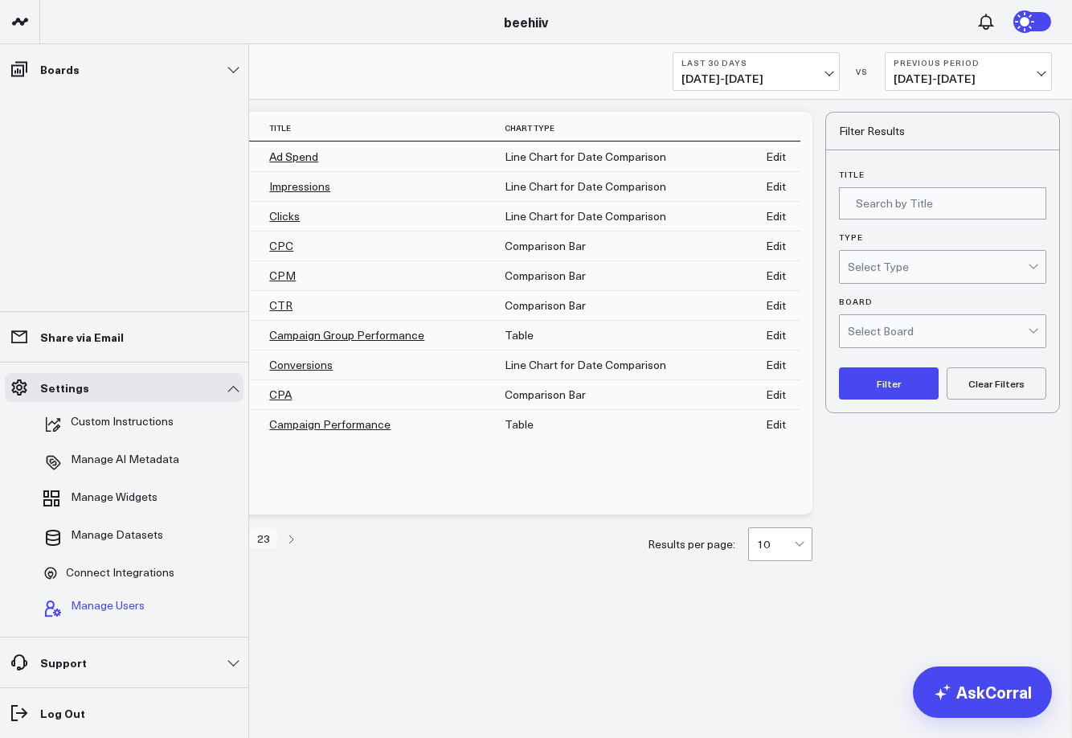
click at [77, 580] on span "Manage Users" at bounding box center [108, 608] width 74 height 19
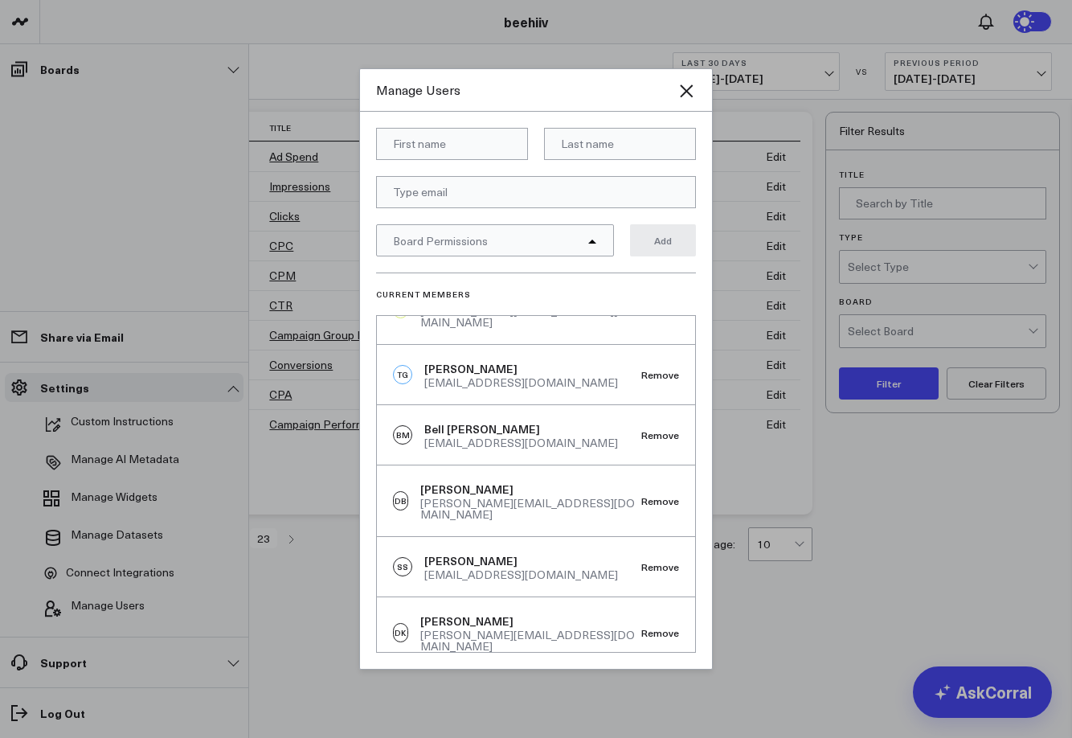
scroll to position [387, 0]
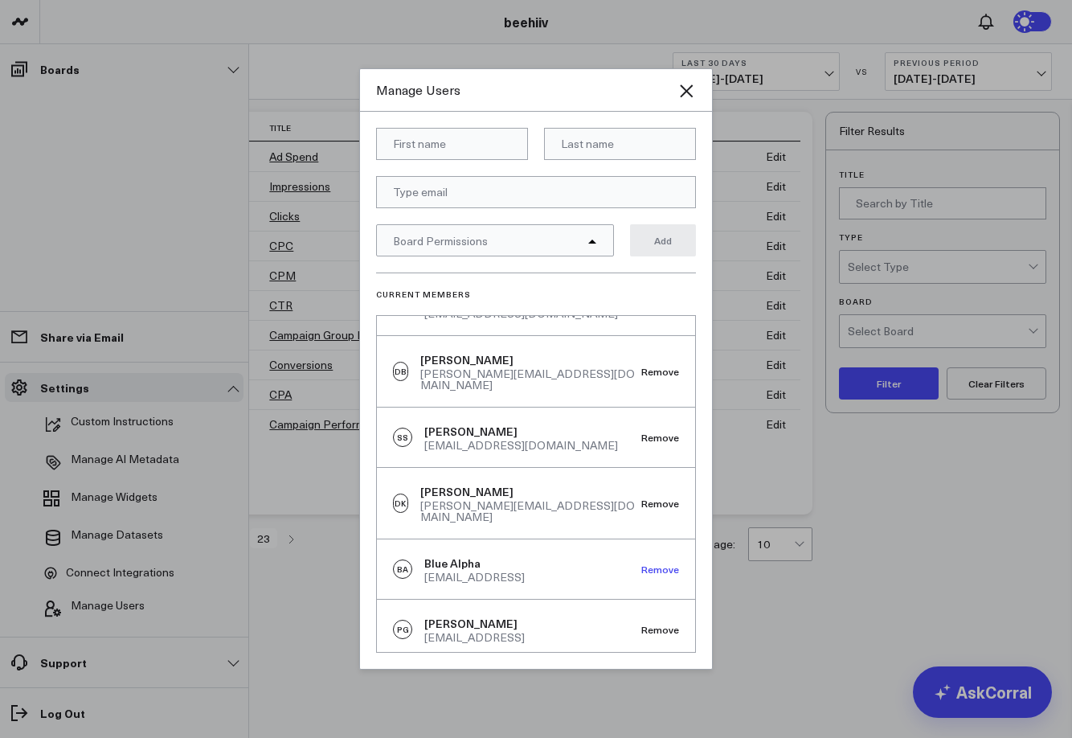
click at [659, 564] on button "Remove" at bounding box center [661, 569] width 38 height 11
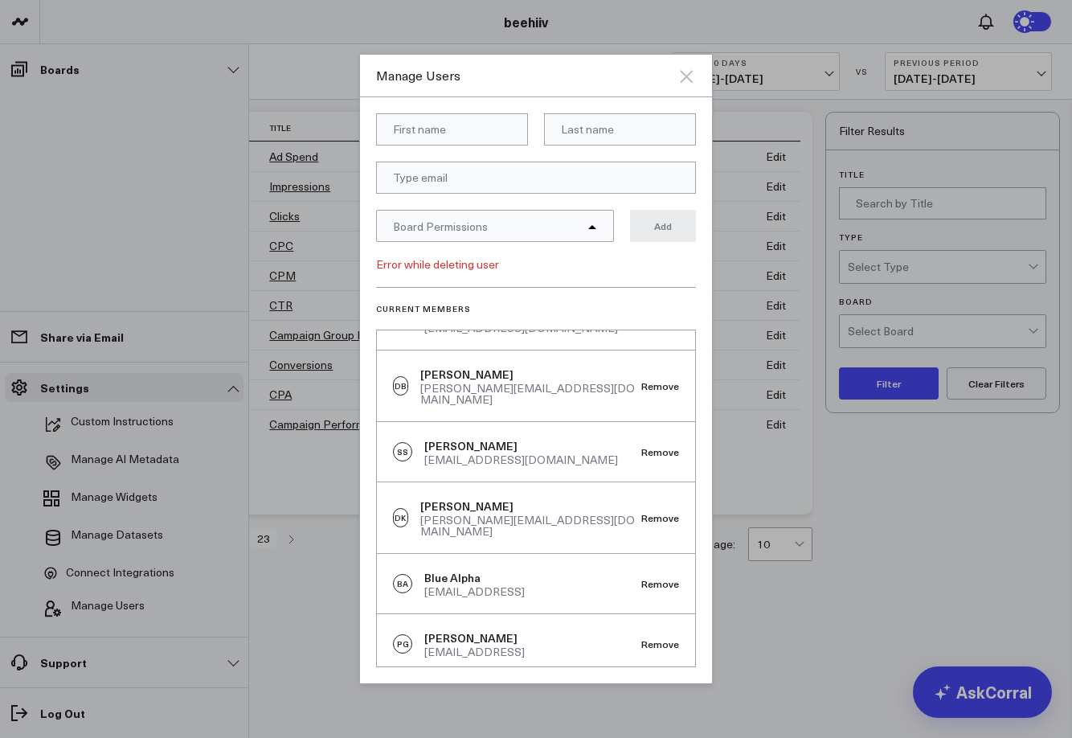
click at [688, 82] on icon "Close" at bounding box center [686, 76] width 19 height 19
